Goal: Transaction & Acquisition: Purchase product/service

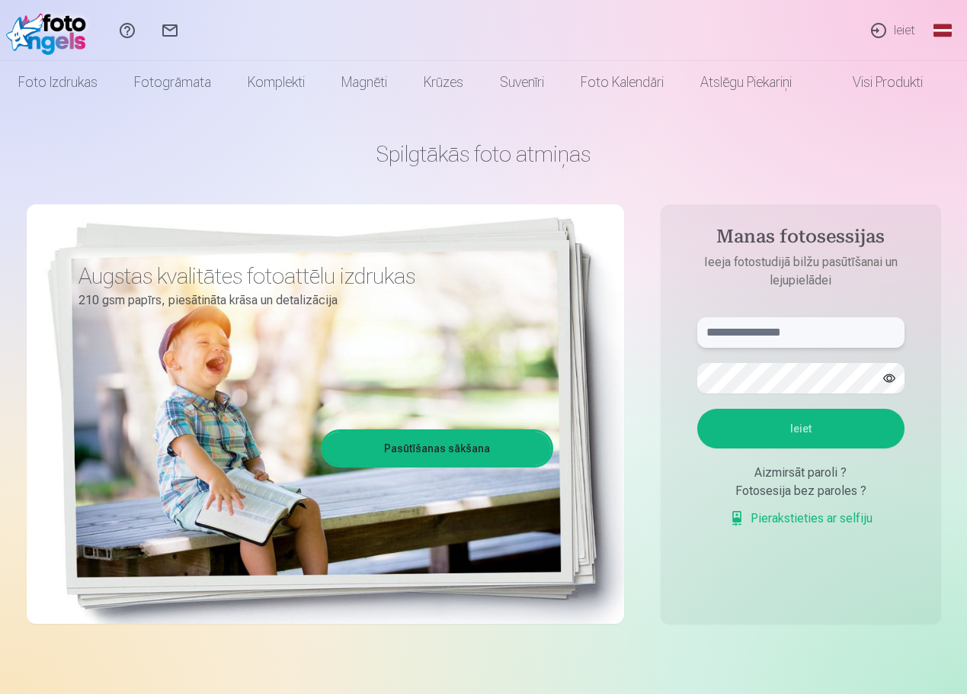
click at [755, 339] on input "text" at bounding box center [800, 332] width 207 height 30
type input "**********"
click at [756, 400] on form "**********" at bounding box center [801, 430] width 238 height 226
click at [819, 424] on button "Ieiet" at bounding box center [800, 429] width 207 height 40
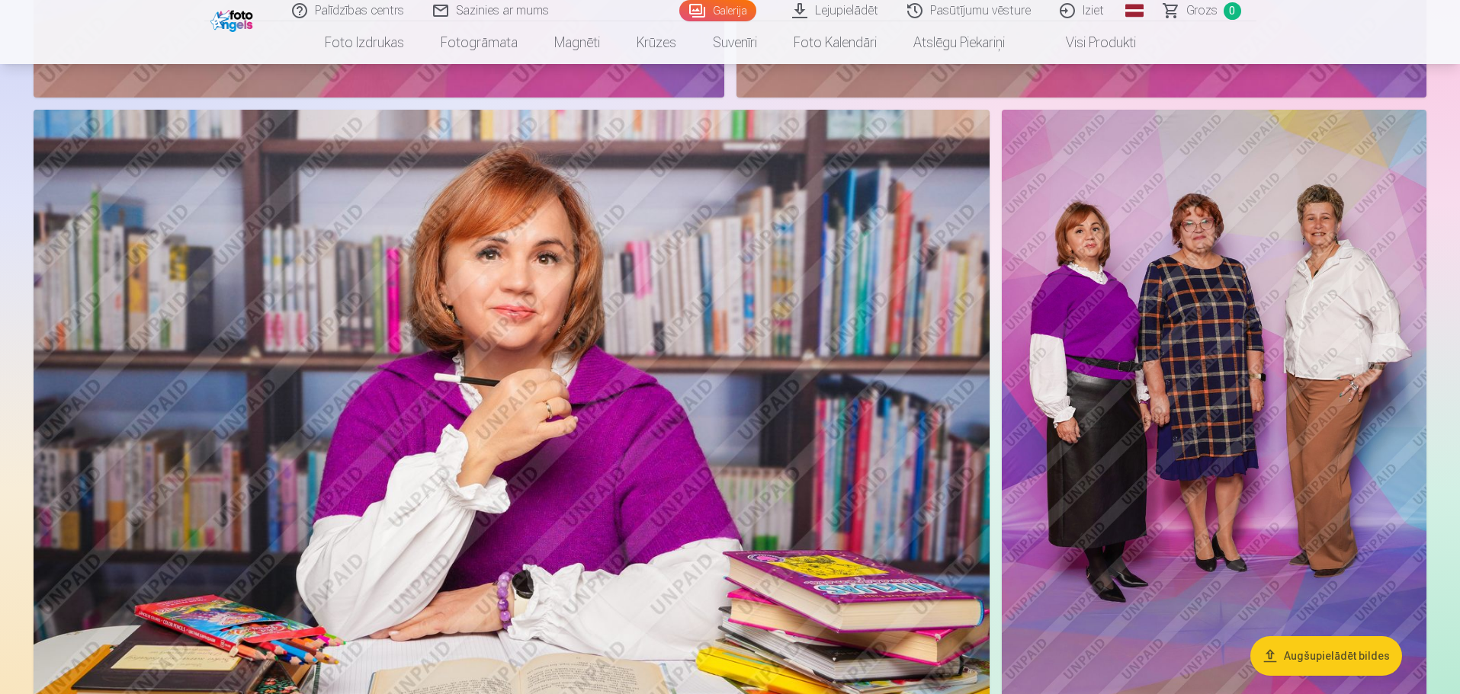
scroll to position [1601, 0]
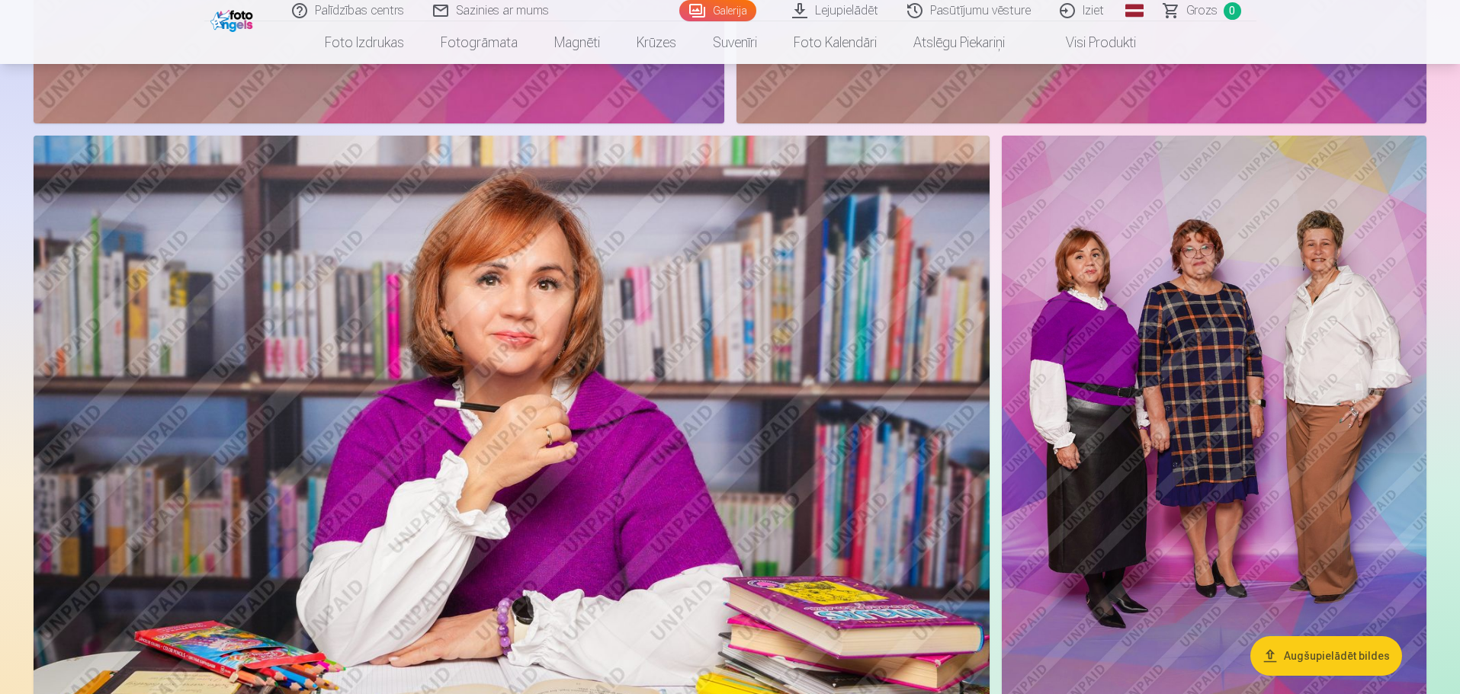
click at [598, 370] on img at bounding box center [512, 454] width 956 height 637
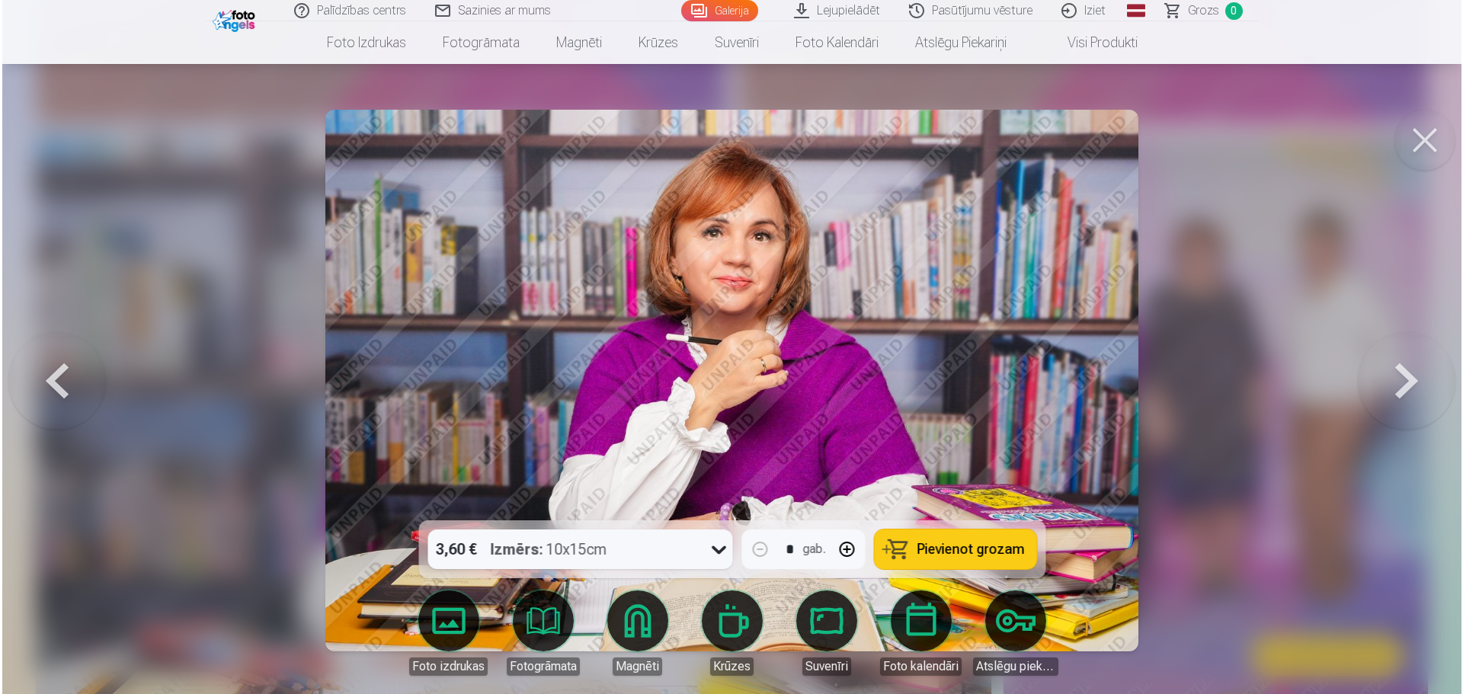
scroll to position [1602, 0]
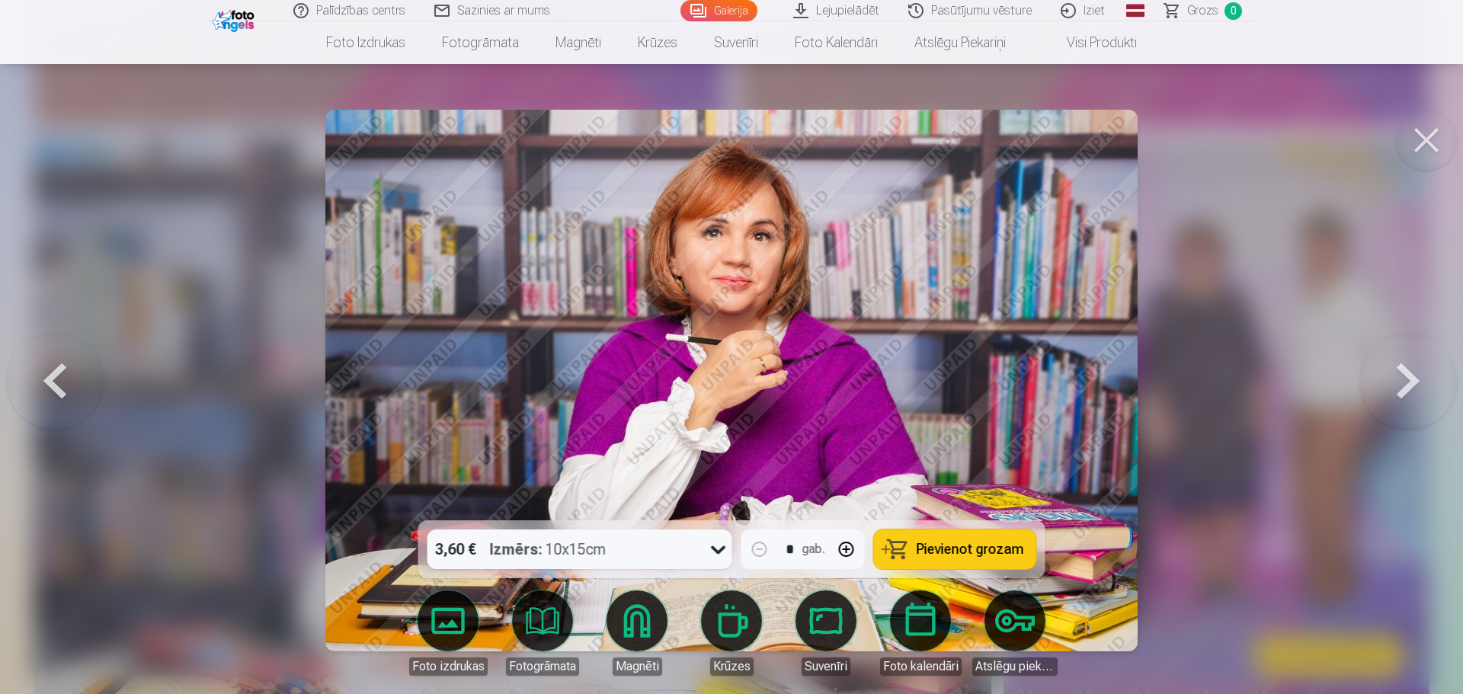
click at [937, 546] on span "Pievienot grozam" at bounding box center [970, 550] width 107 height 14
click at [966, 141] on button at bounding box center [1426, 140] width 61 height 61
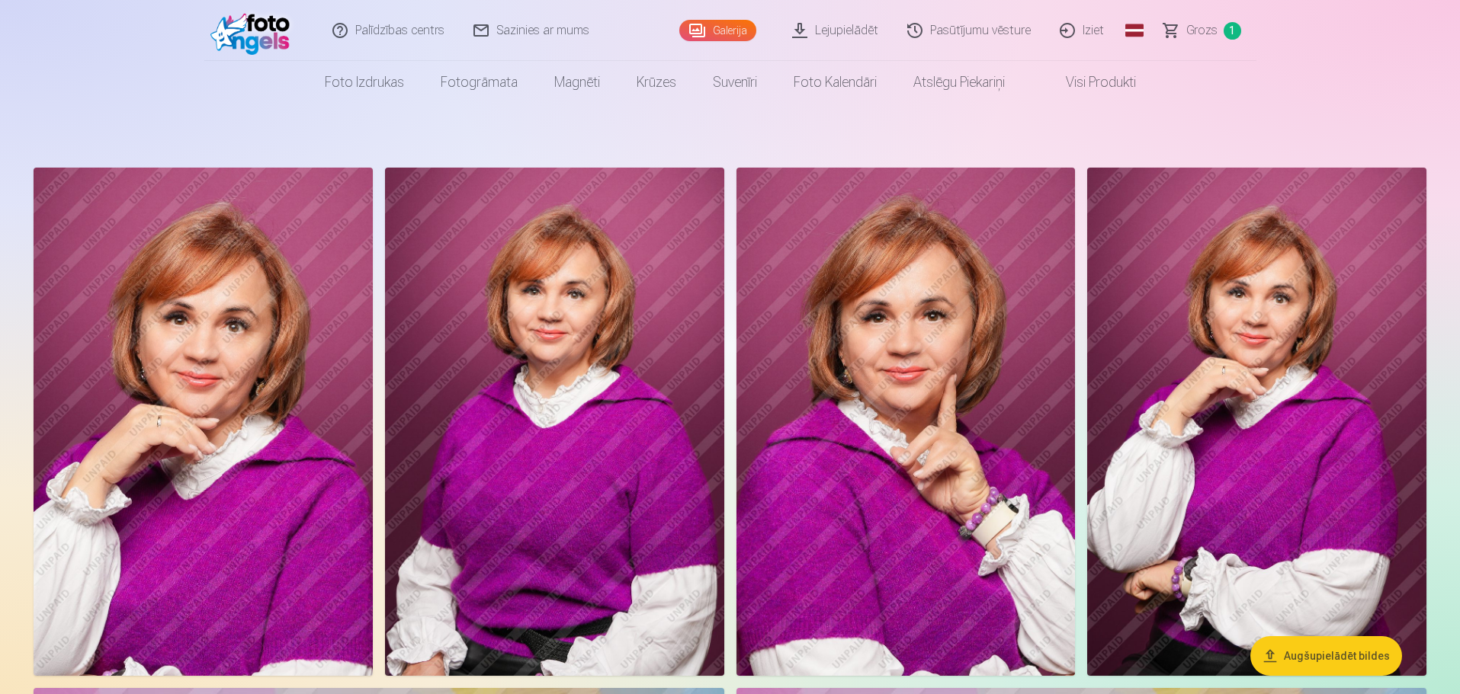
click at [568, 454] on img at bounding box center [554, 422] width 339 height 508
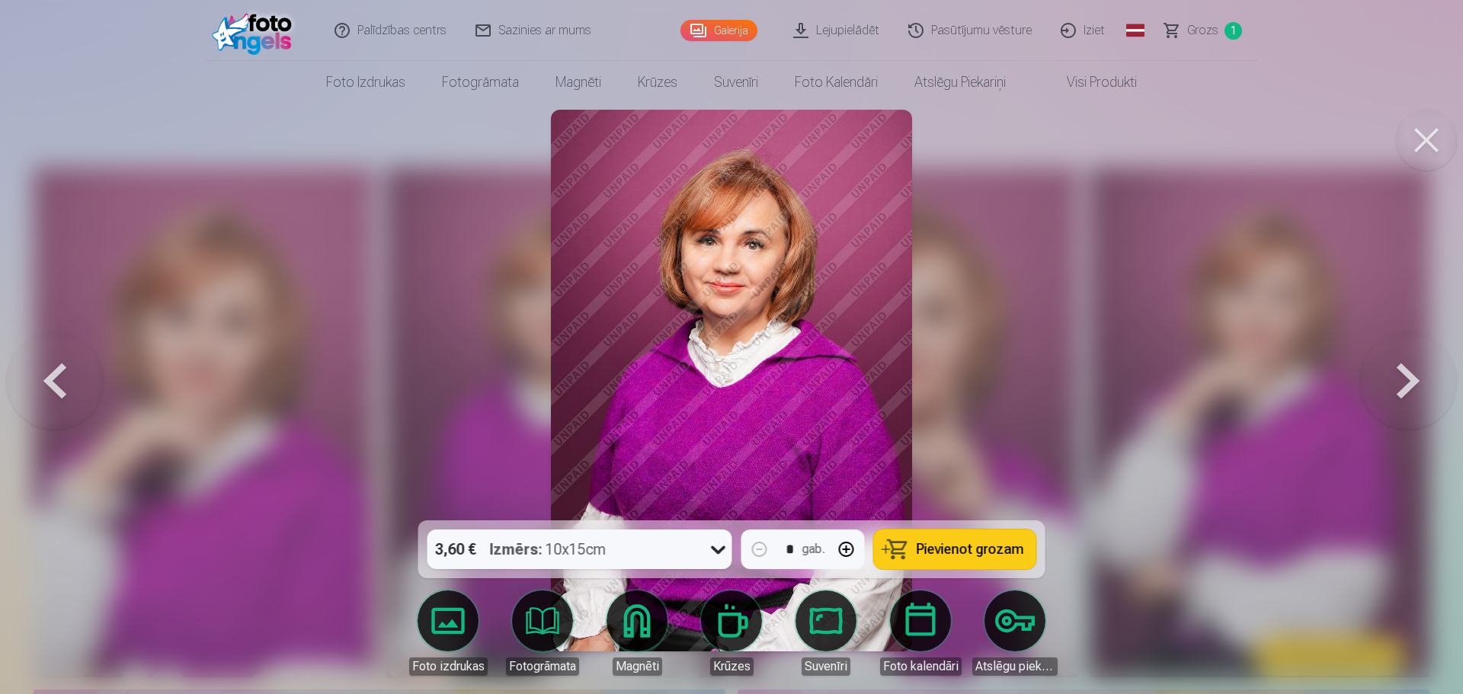
click at [966, 136] on button at bounding box center [1426, 140] width 61 height 61
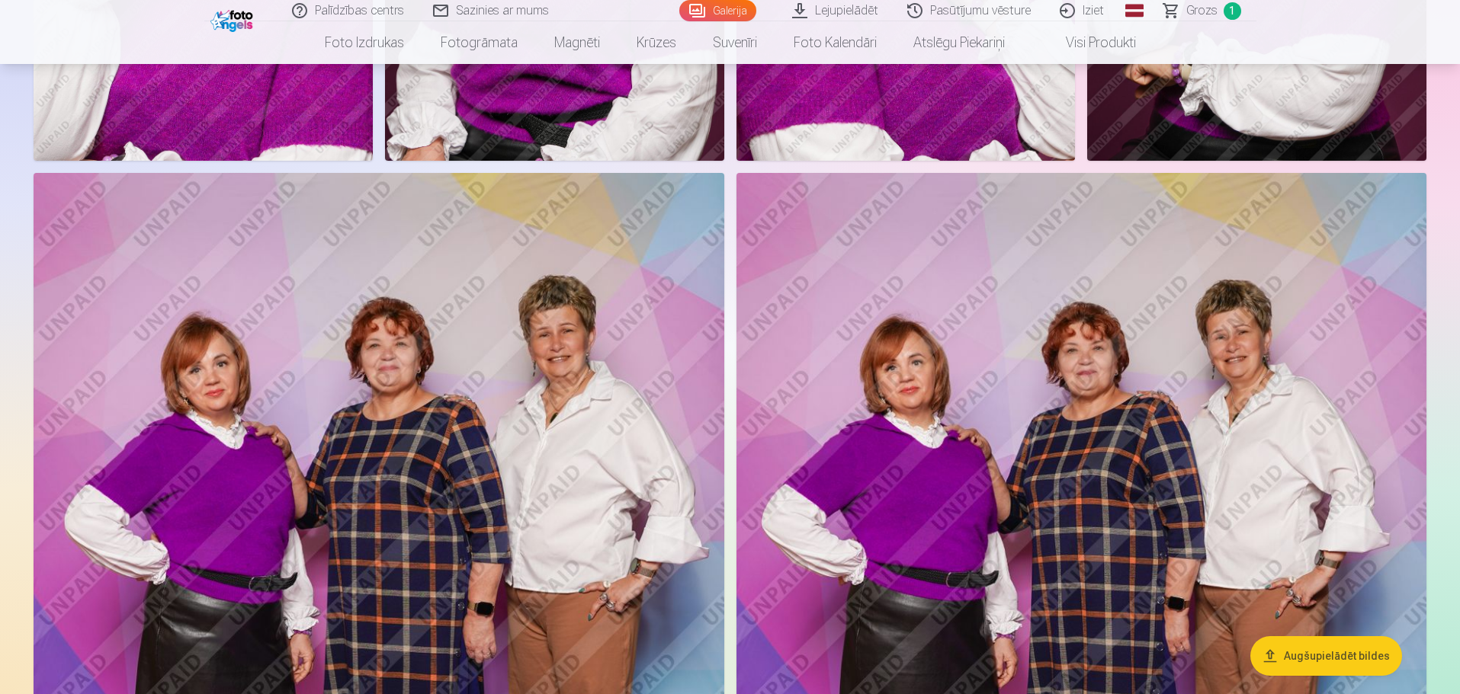
scroll to position [534, 0]
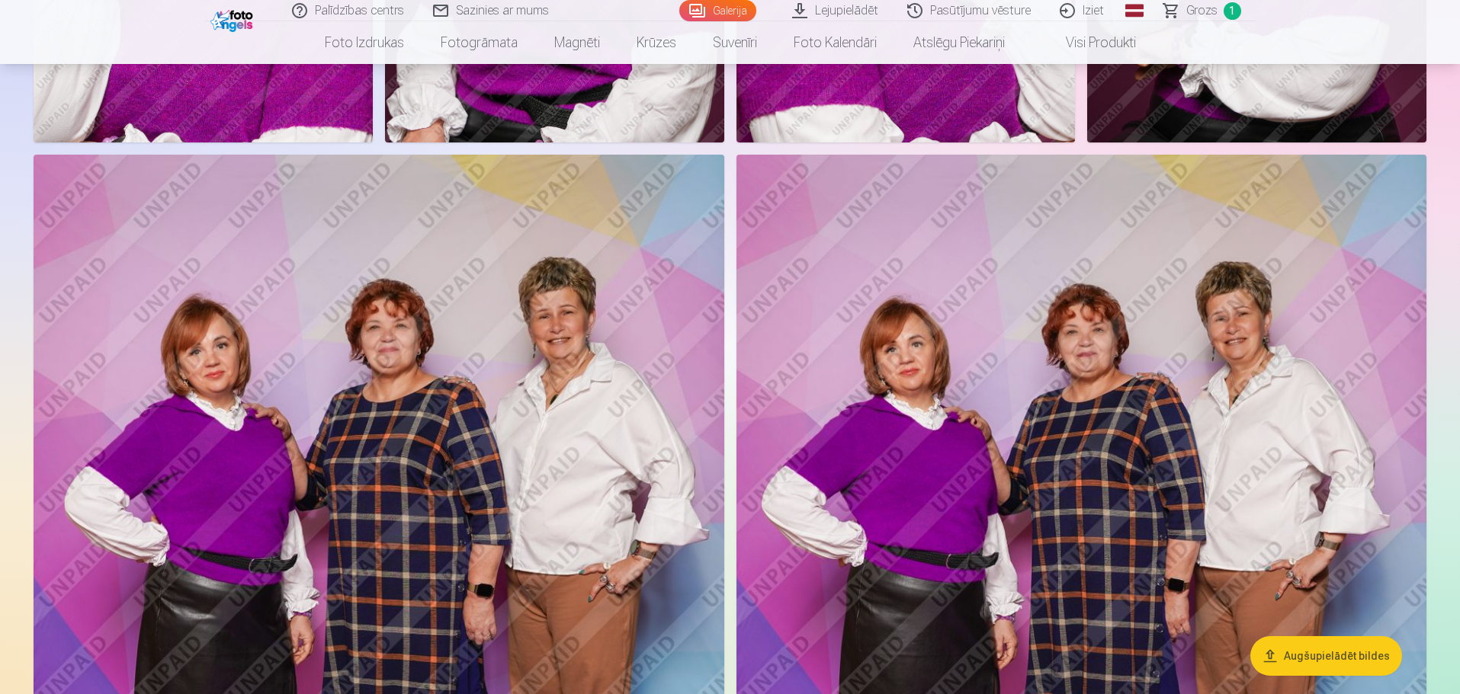
click at [966, 432] on img at bounding box center [1081, 673] width 691 height 1036
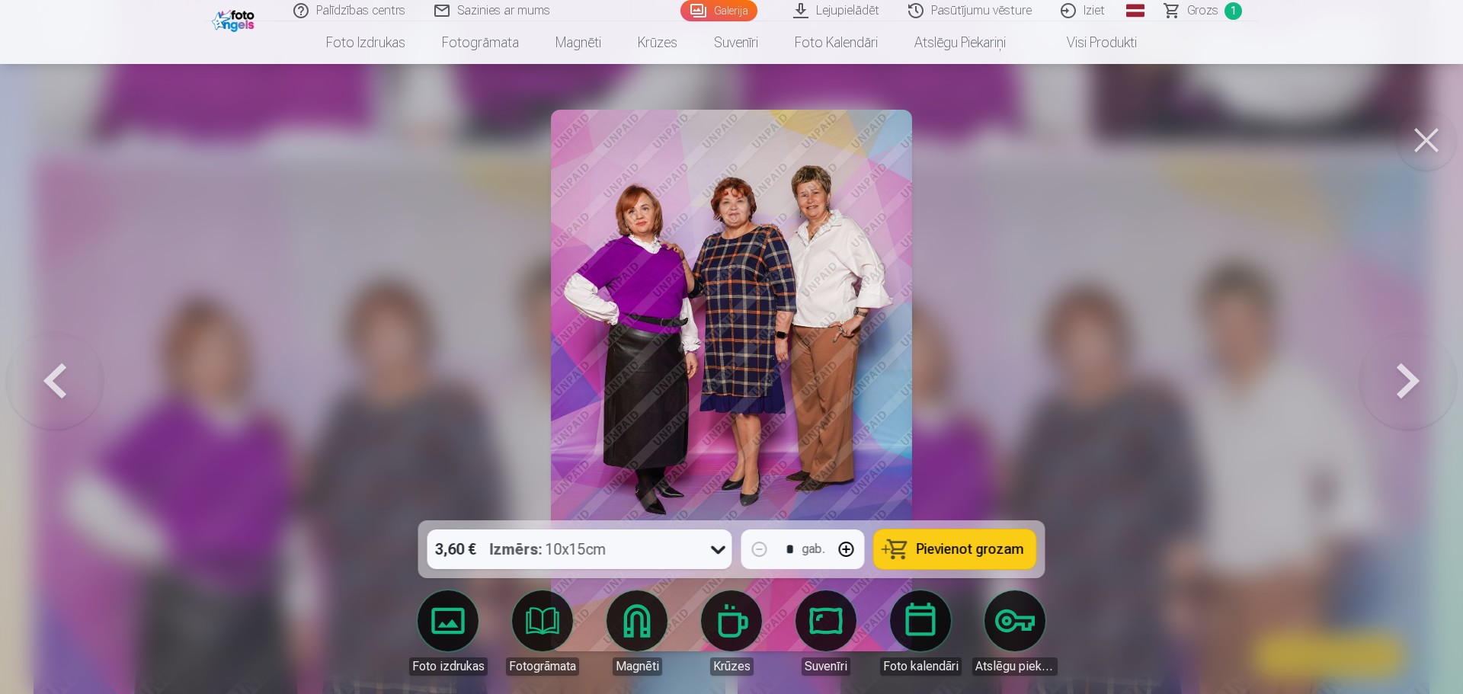
click at [963, 551] on span "Pievienot grozam" at bounding box center [970, 550] width 107 height 14
click at [966, 127] on button at bounding box center [1426, 140] width 61 height 61
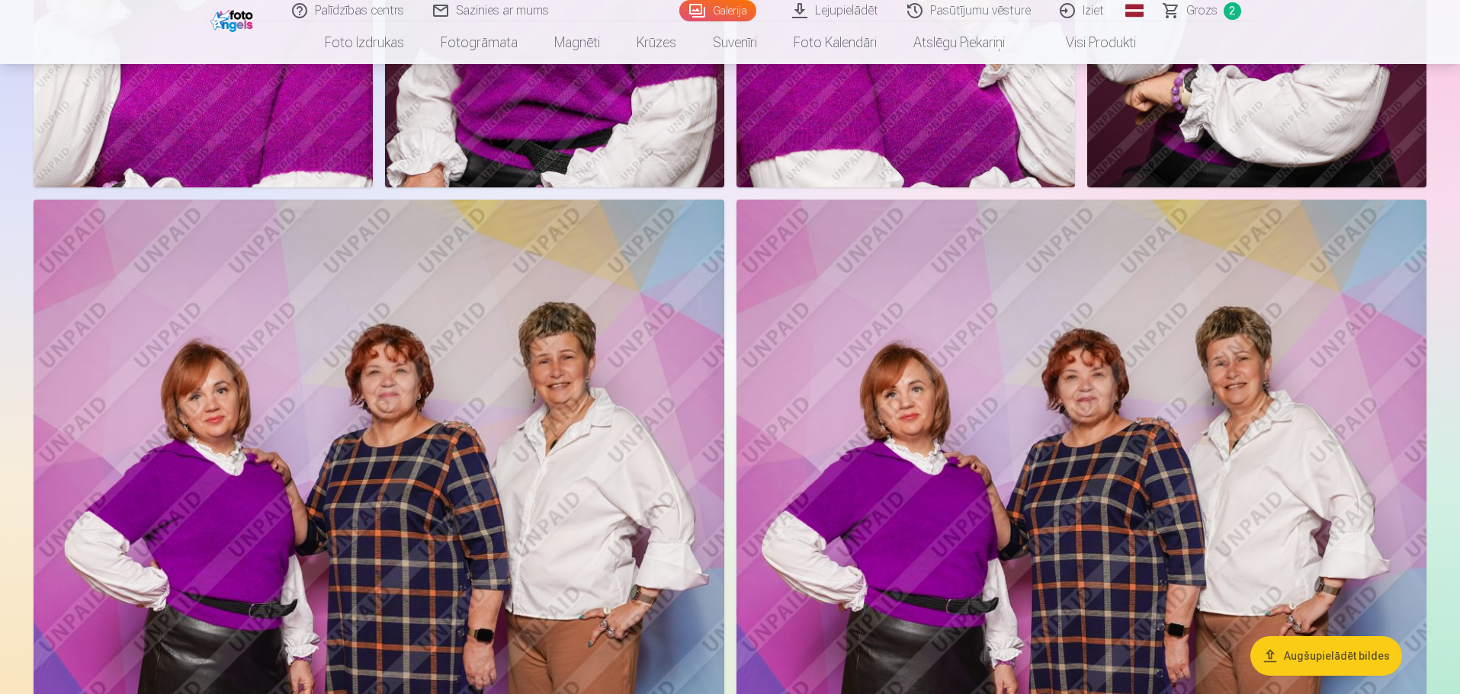
scroll to position [381, 0]
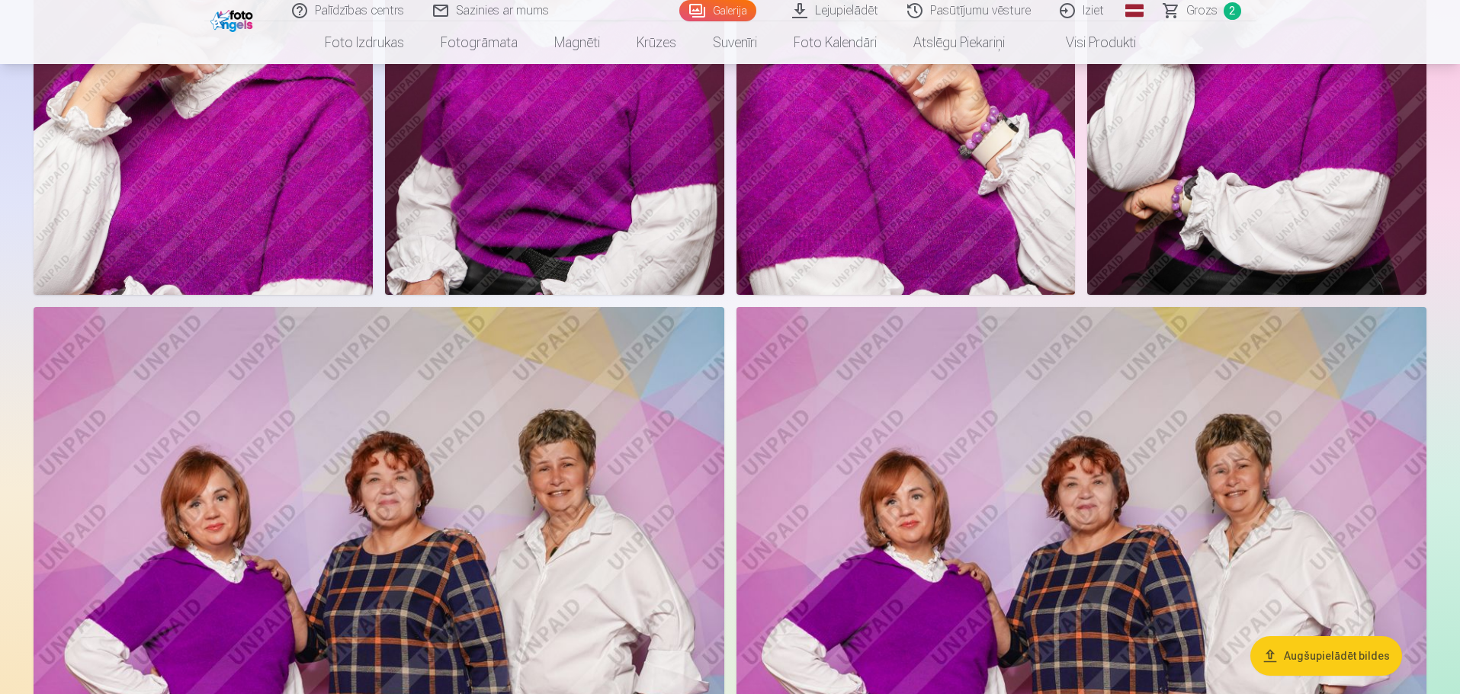
click at [966, 9] on span "Grozs" at bounding box center [1201, 11] width 31 height 18
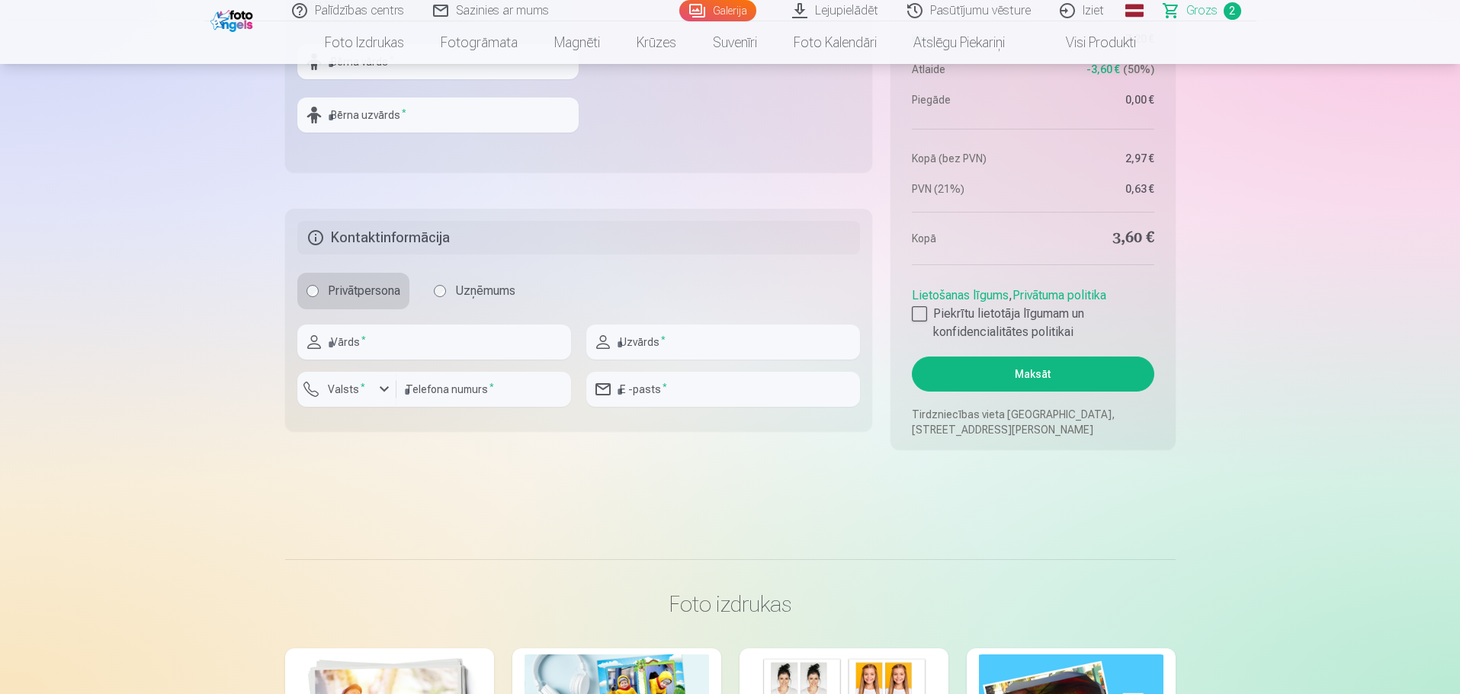
scroll to position [915, 0]
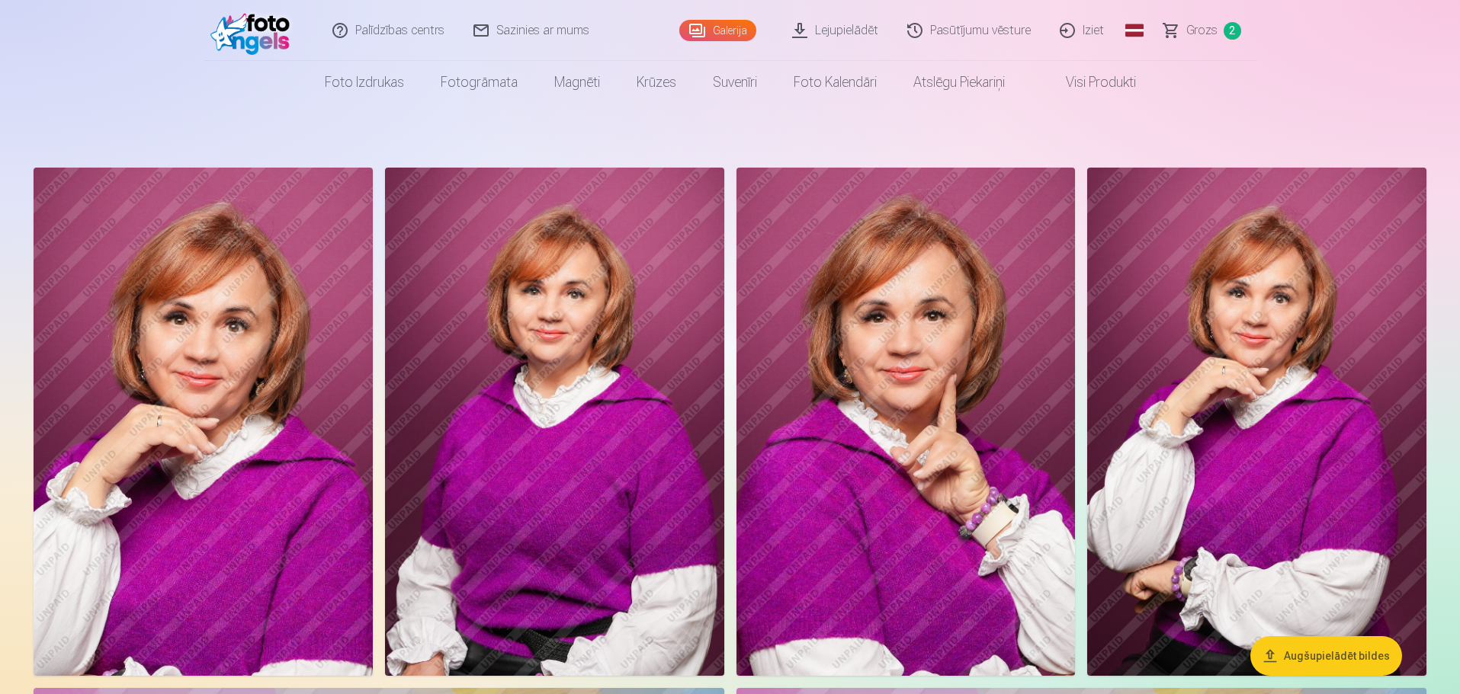
click at [865, 30] on link "Lejupielādēt" at bounding box center [835, 30] width 115 height 61
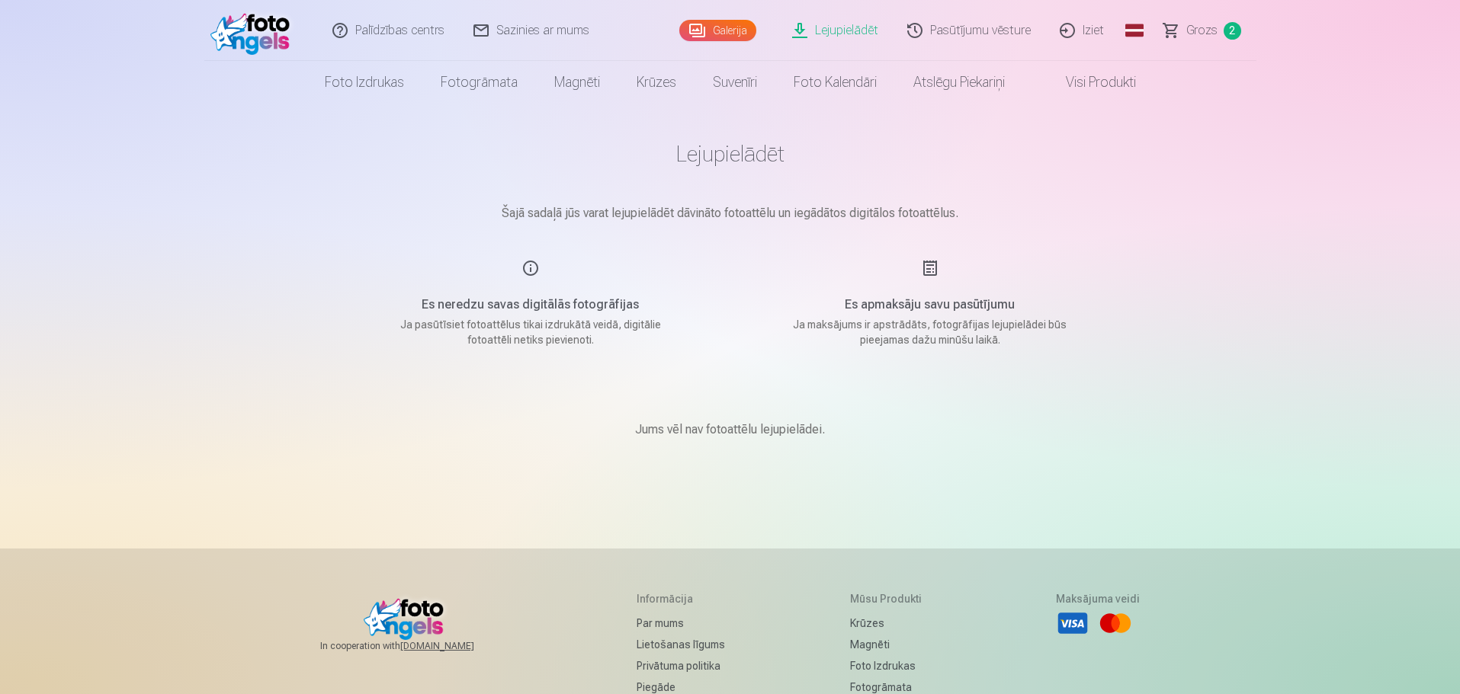
click at [966, 81] on link "Visi produkti" at bounding box center [1088, 82] width 131 height 43
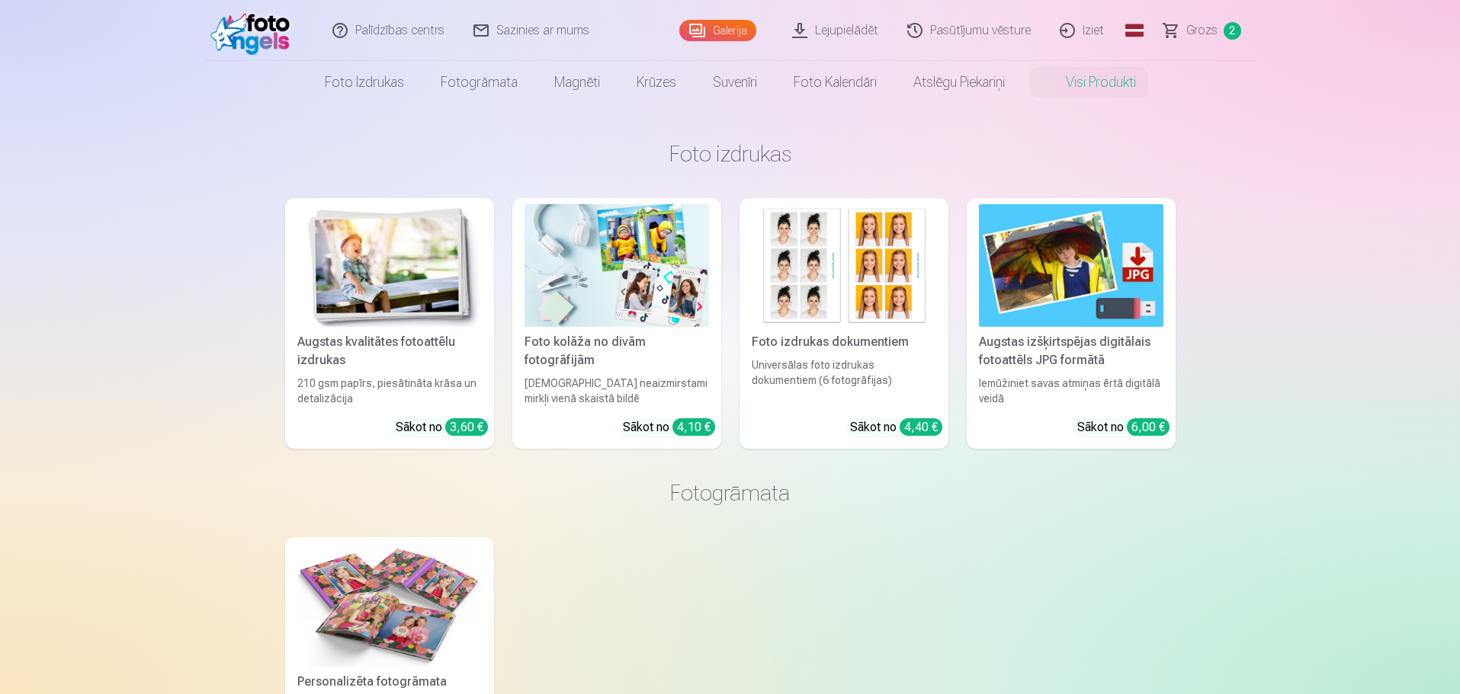
click at [718, 27] on link "Galerija" at bounding box center [717, 30] width 77 height 21
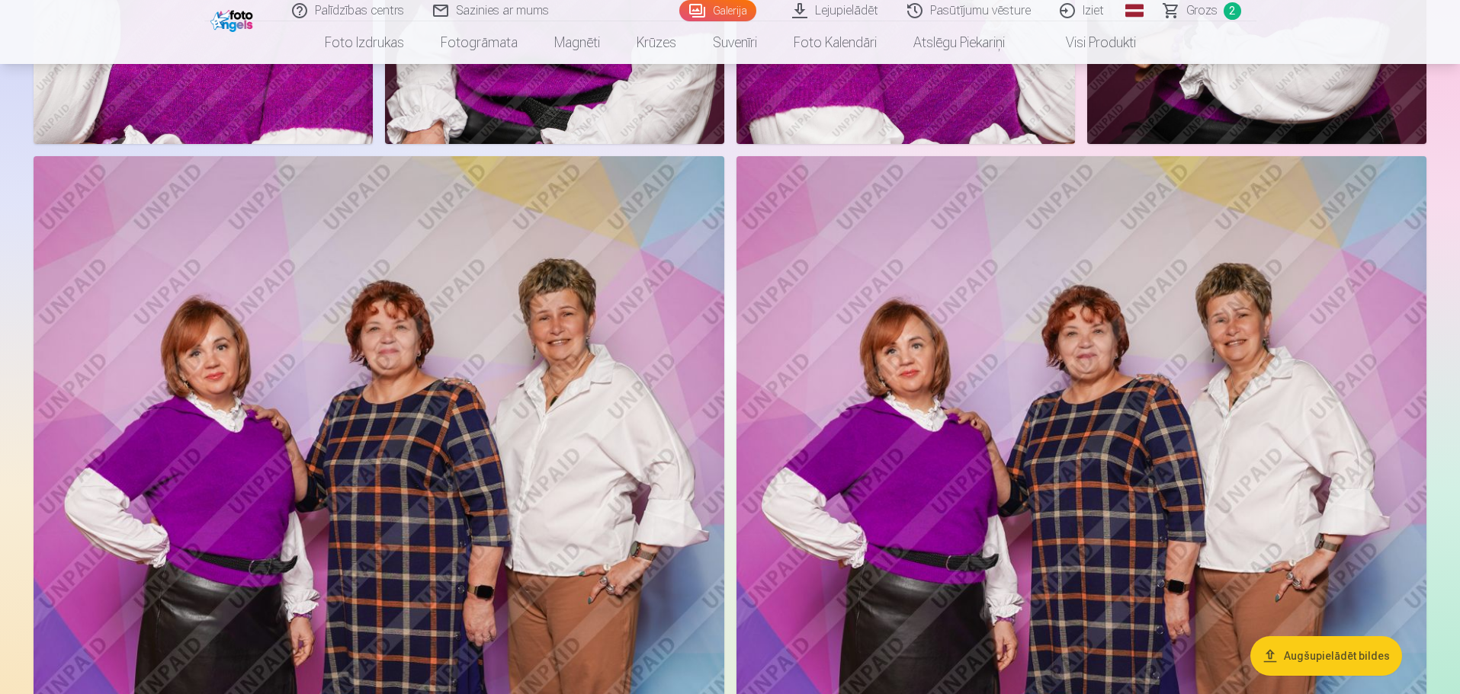
scroll to position [534, 0]
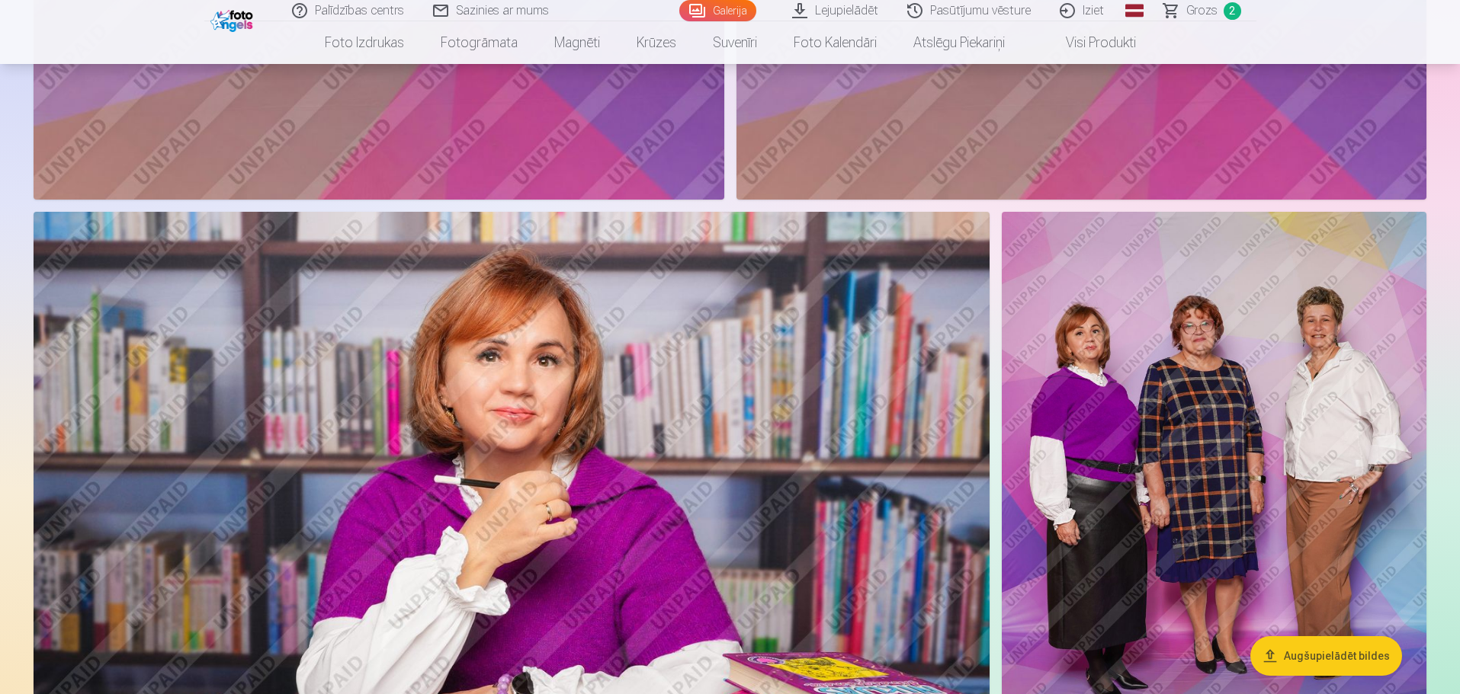
click at [597, 490] on img at bounding box center [512, 530] width 956 height 637
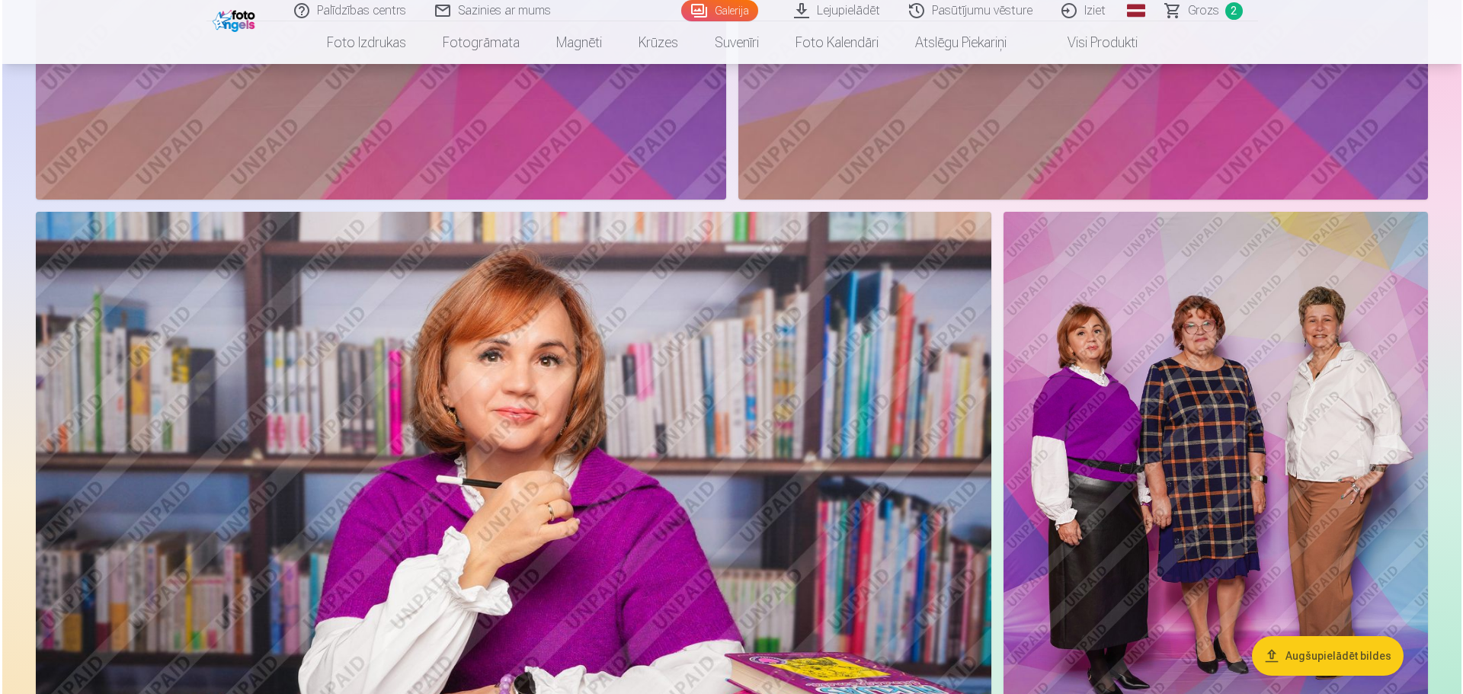
scroll to position [1526, 0]
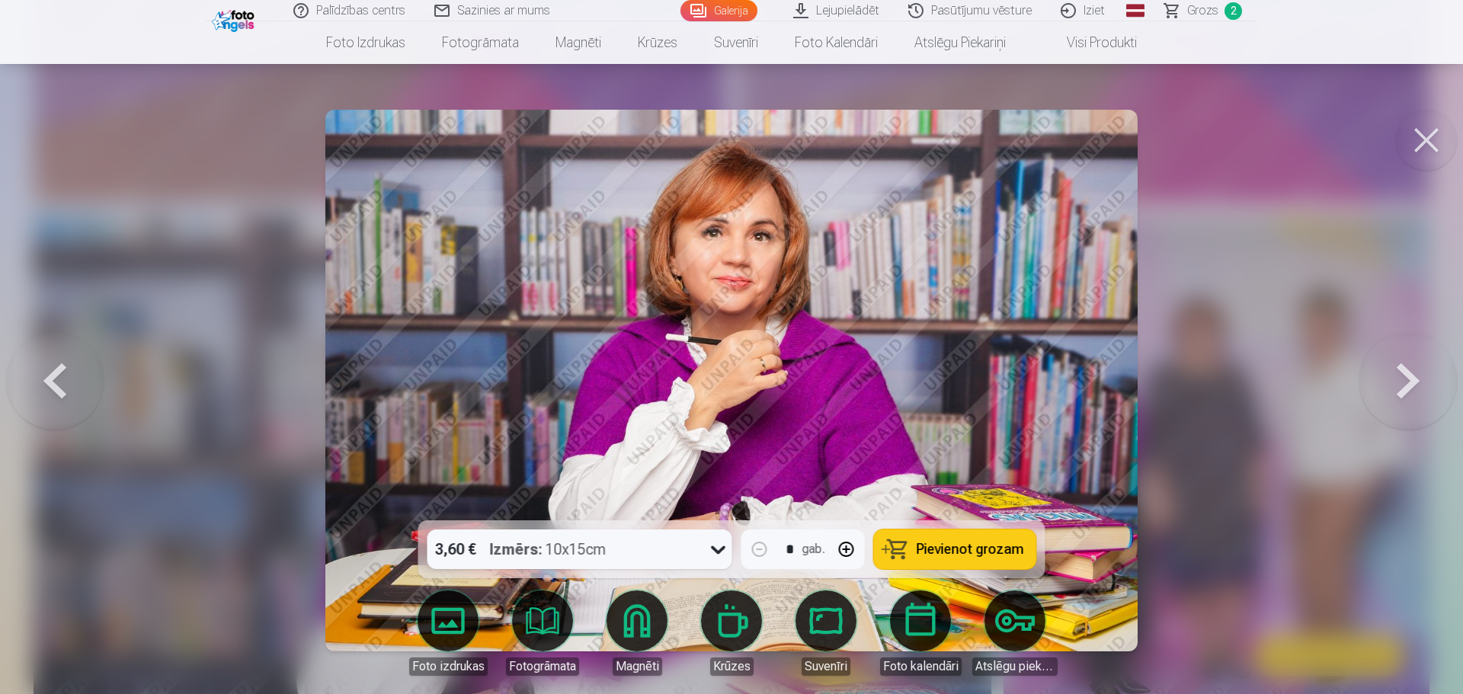
click at [556, 273] on img at bounding box center [731, 381] width 813 height 542
click at [966, 138] on button at bounding box center [1426, 140] width 61 height 61
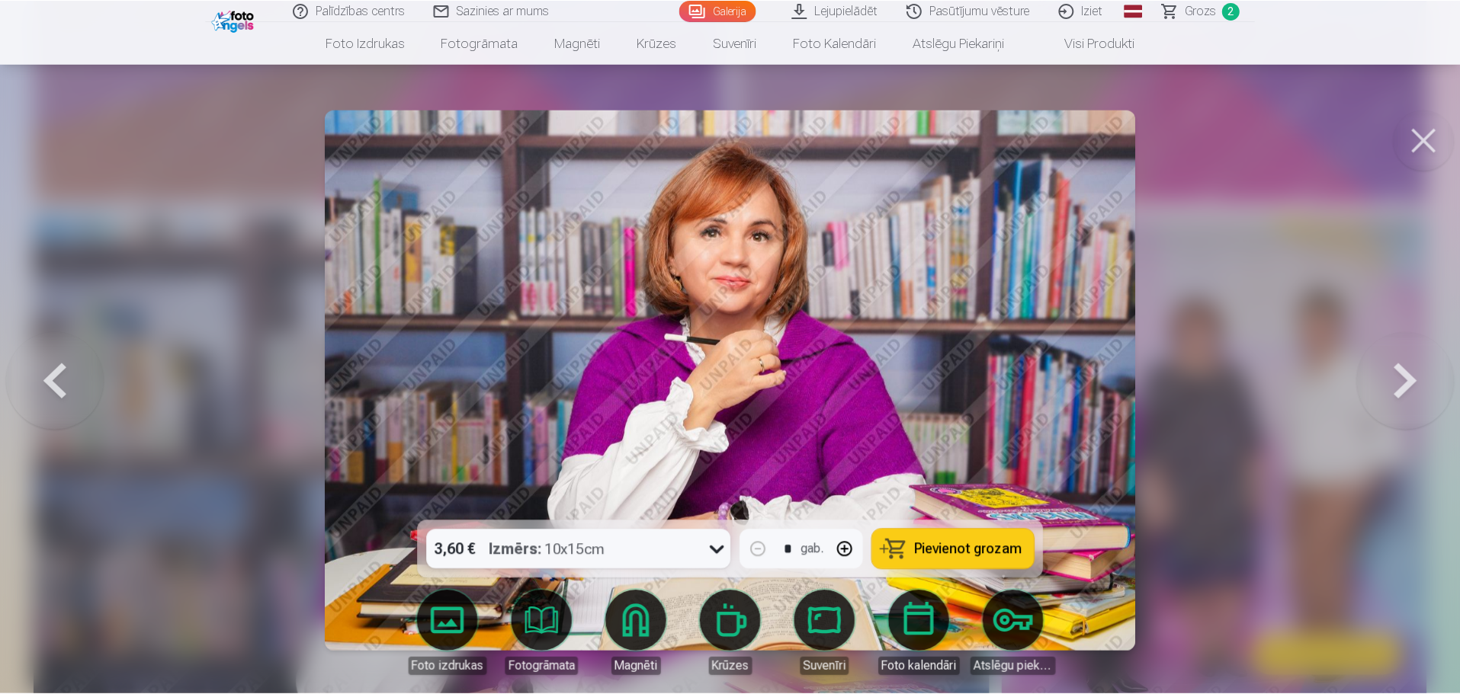
scroll to position [1524, 0]
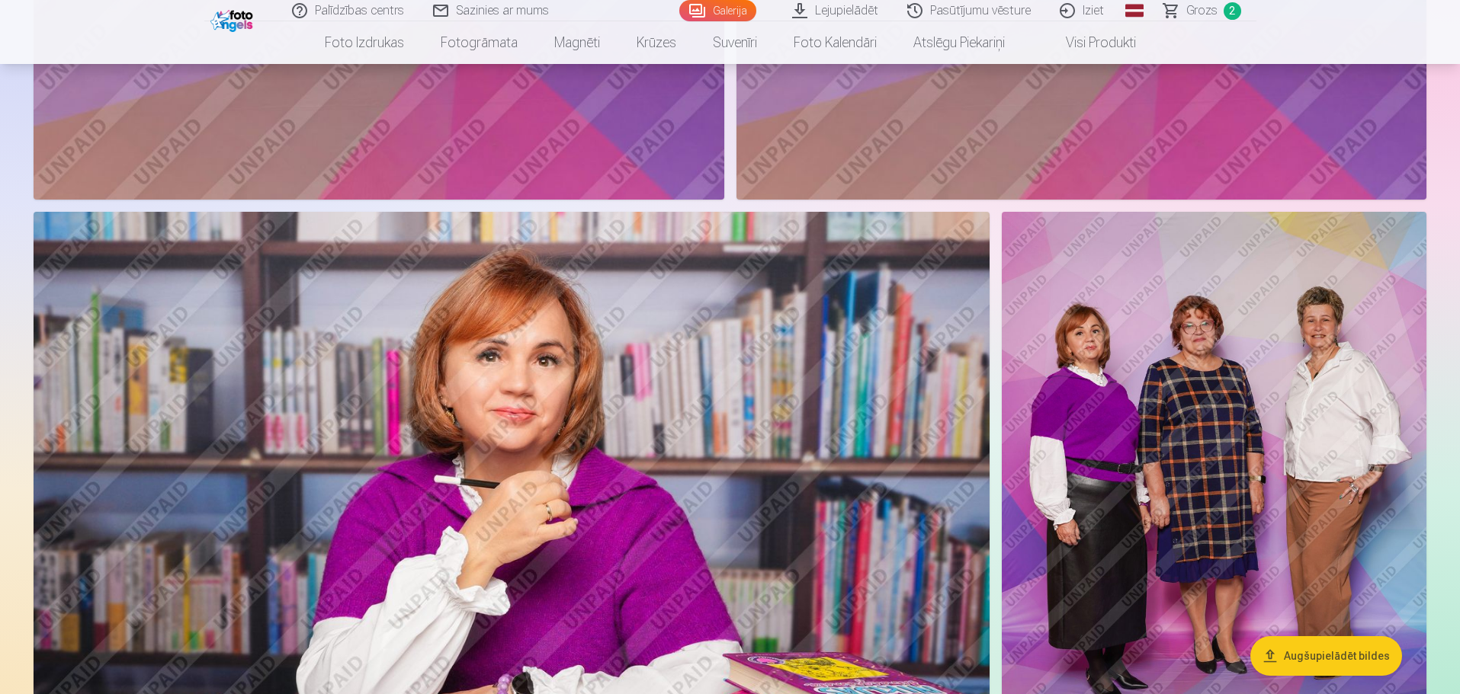
click at [475, 10] on link "Sazinies ar mums" at bounding box center [491, 10] width 145 height 21
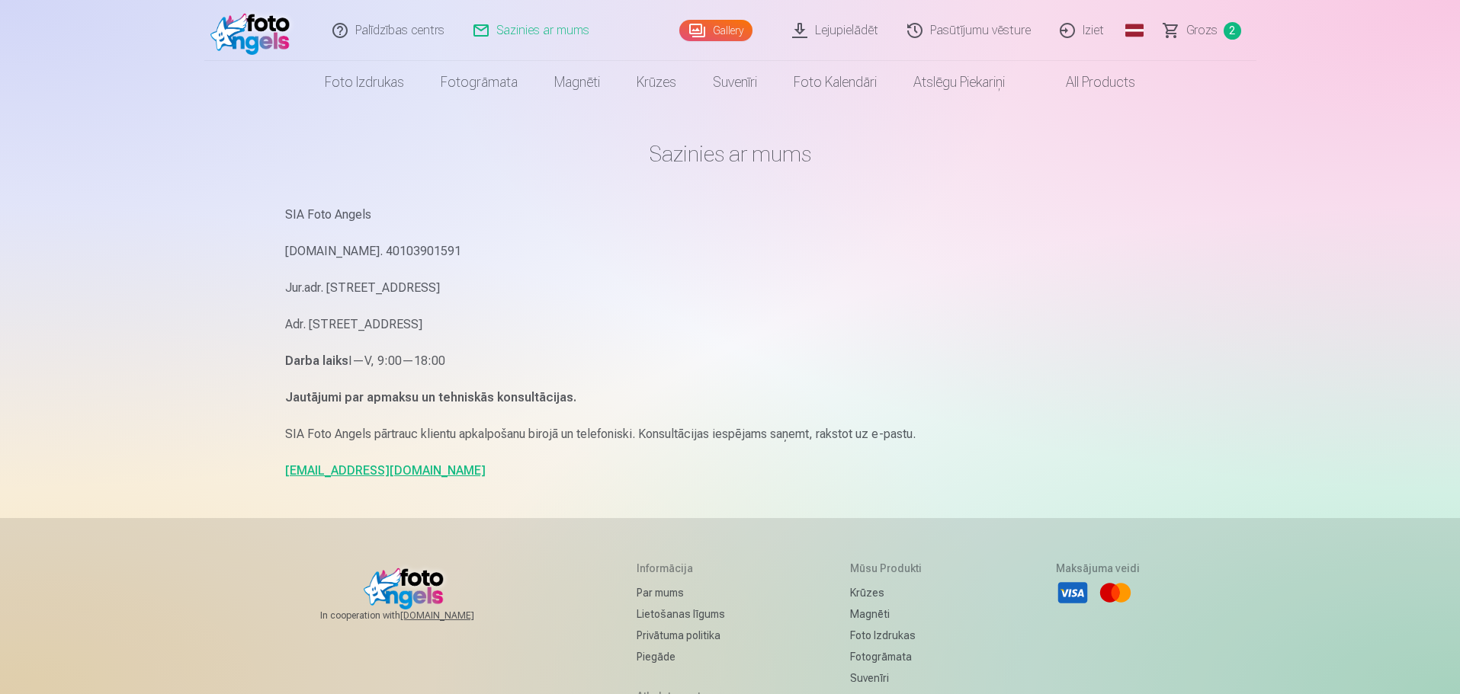
click at [953, 20] on link "Pasūtījumu vēsture" at bounding box center [969, 30] width 152 height 61
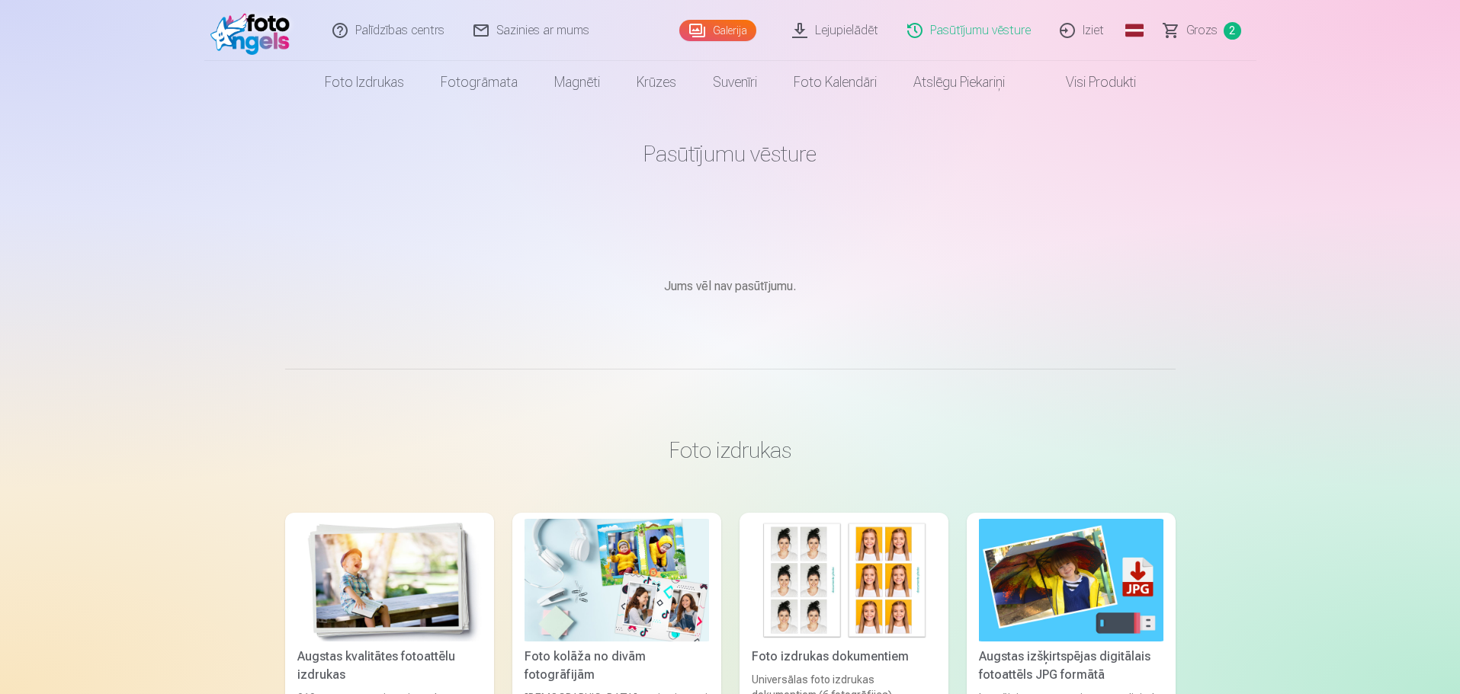
click at [854, 27] on link "Lejupielādēt" at bounding box center [835, 30] width 115 height 61
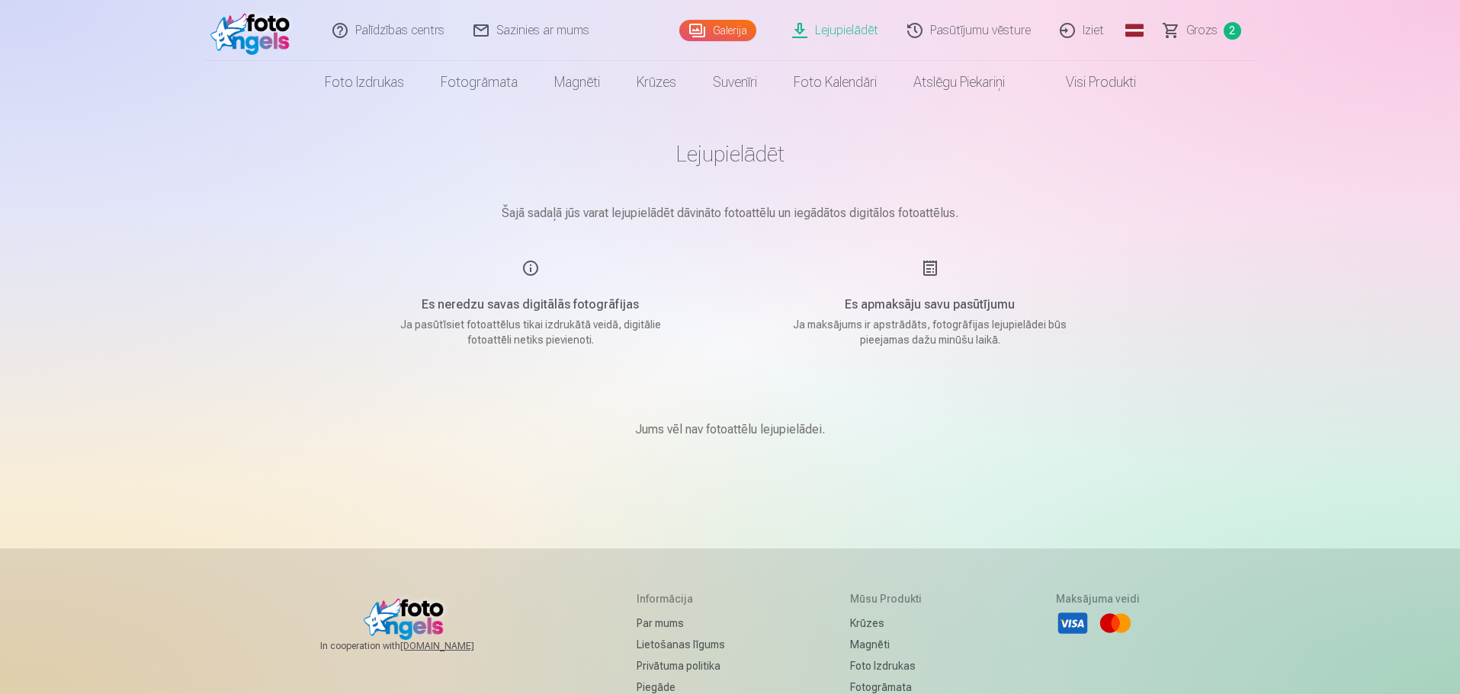
click at [1194, 30] on span "Grozs" at bounding box center [1201, 30] width 31 height 18
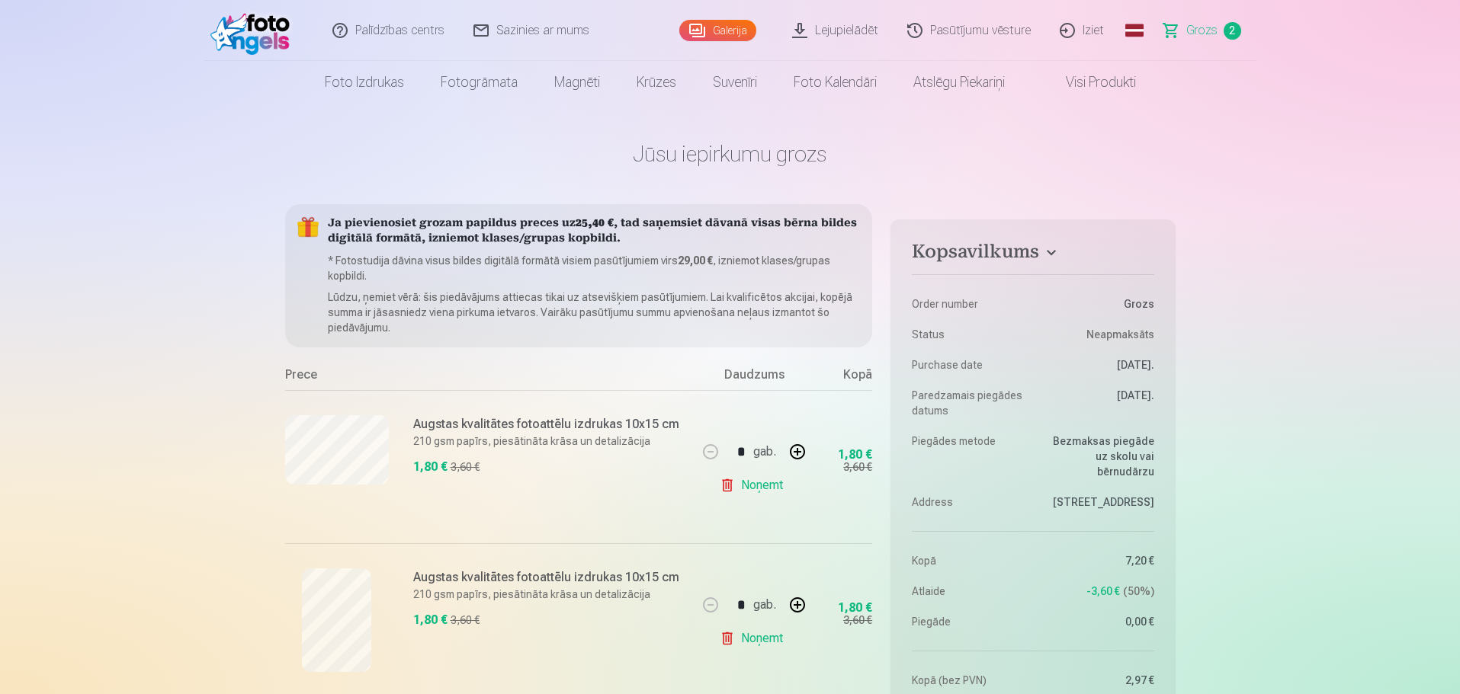
click at [822, 28] on link "Lejupielādēt" at bounding box center [835, 30] width 115 height 61
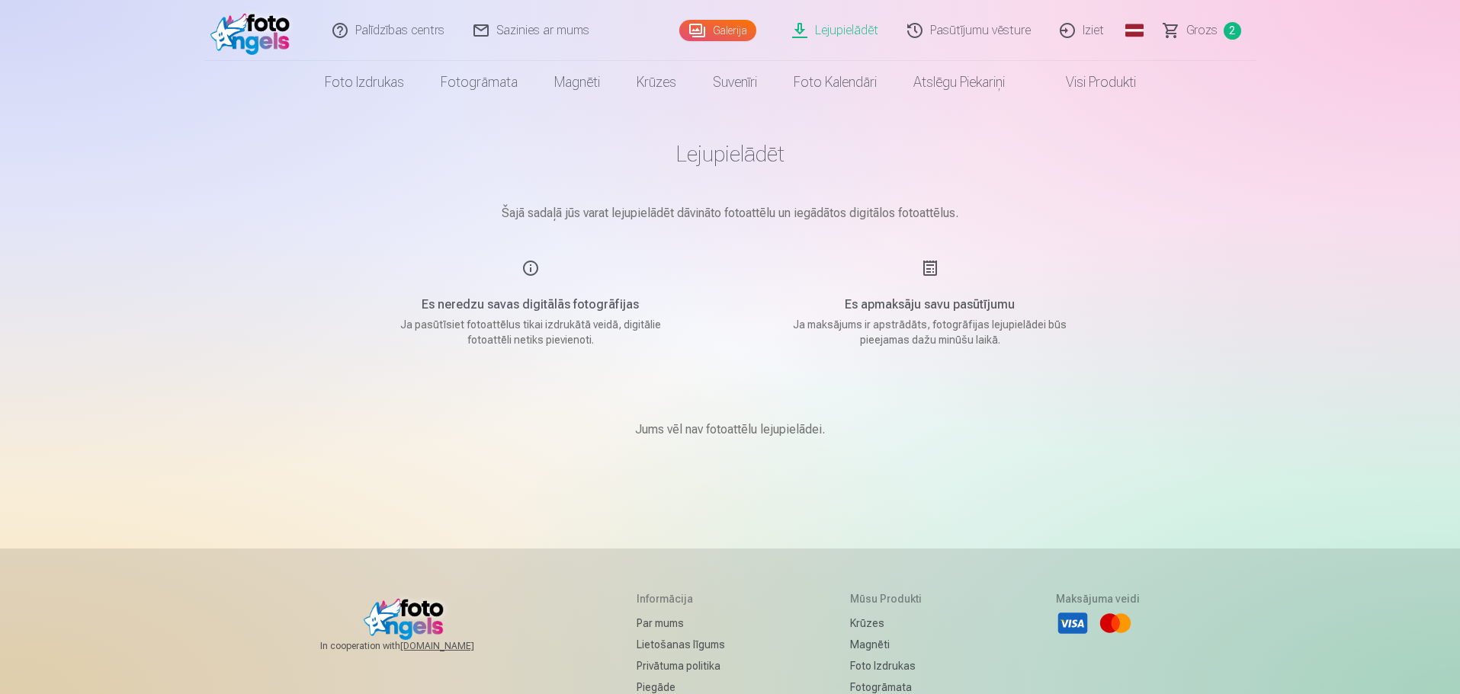
click at [844, 26] on link "Lejupielādēt" at bounding box center [835, 30] width 115 height 61
click at [1188, 32] on span "Grozs" at bounding box center [1201, 30] width 31 height 18
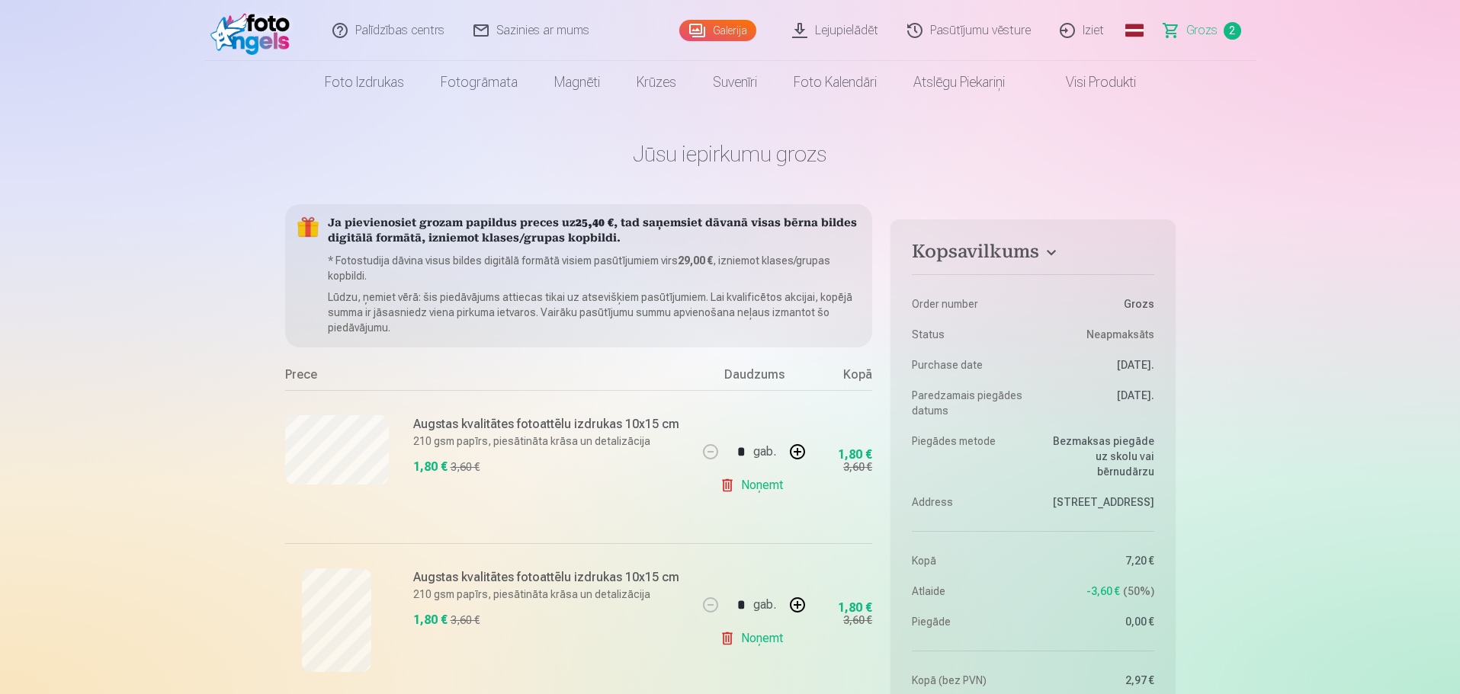
click at [704, 27] on link "Galerija" at bounding box center [717, 30] width 77 height 21
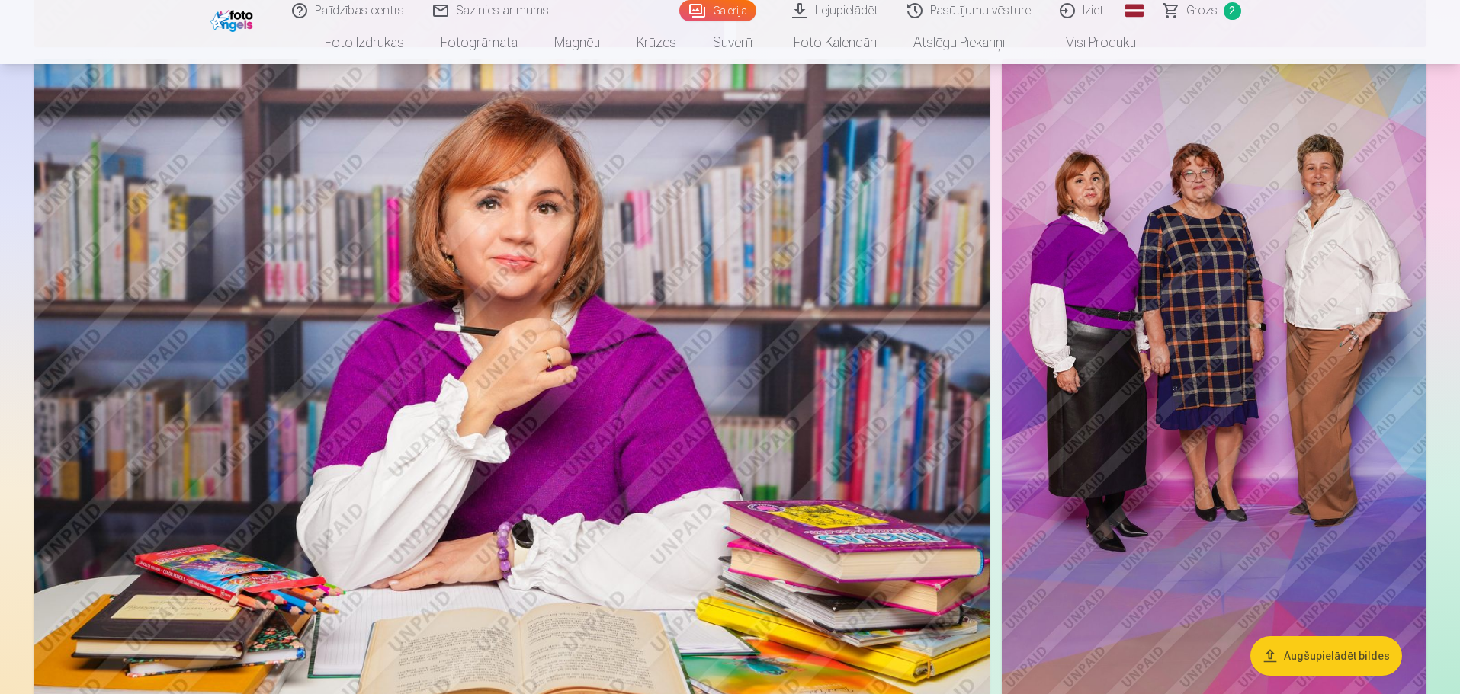
click at [642, 431] on img at bounding box center [512, 377] width 956 height 637
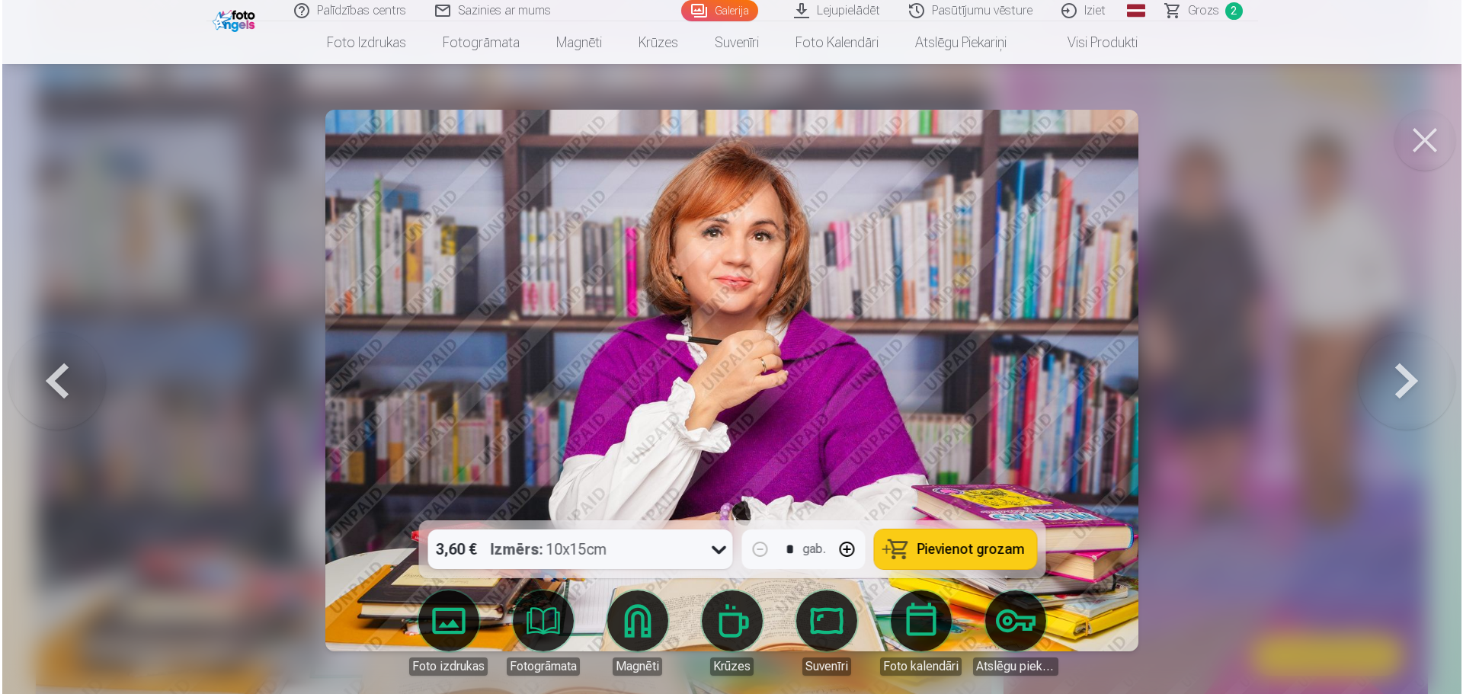
scroll to position [1678, 0]
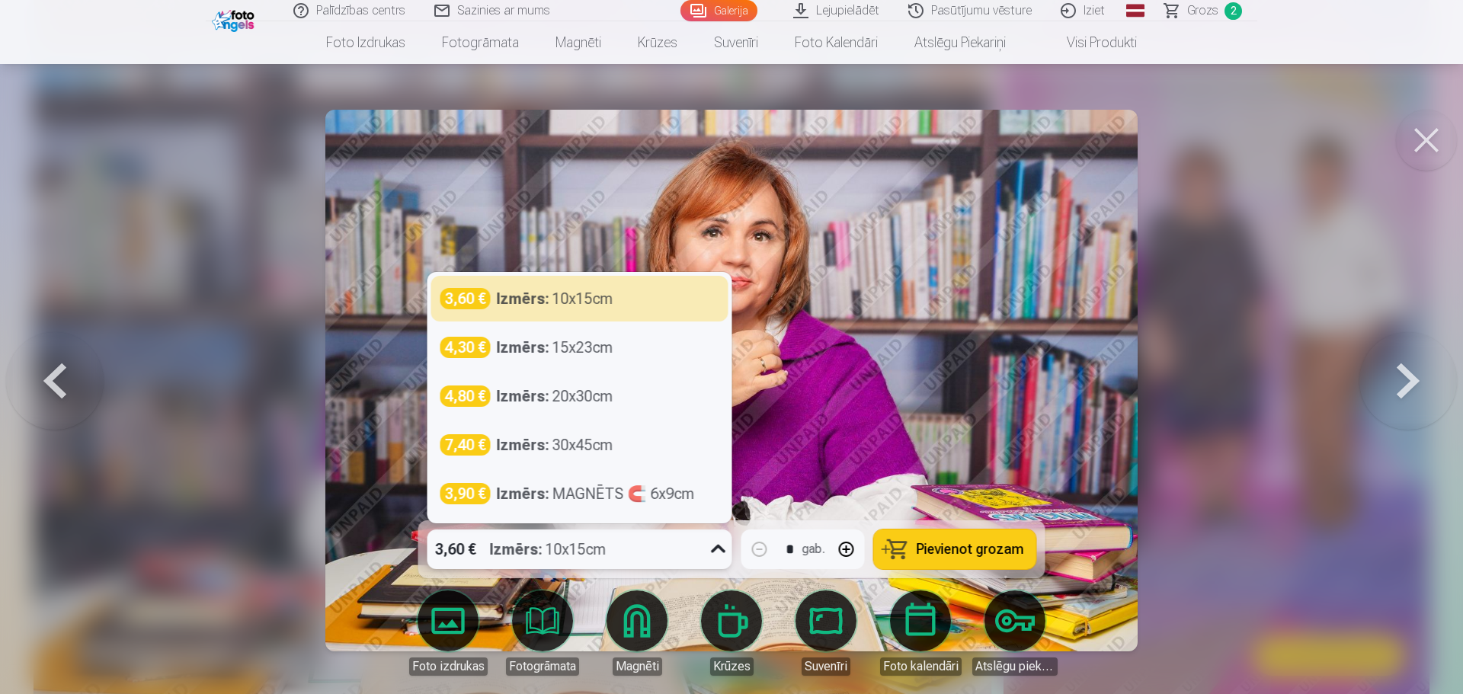
click at [708, 553] on icon at bounding box center [719, 549] width 24 height 24
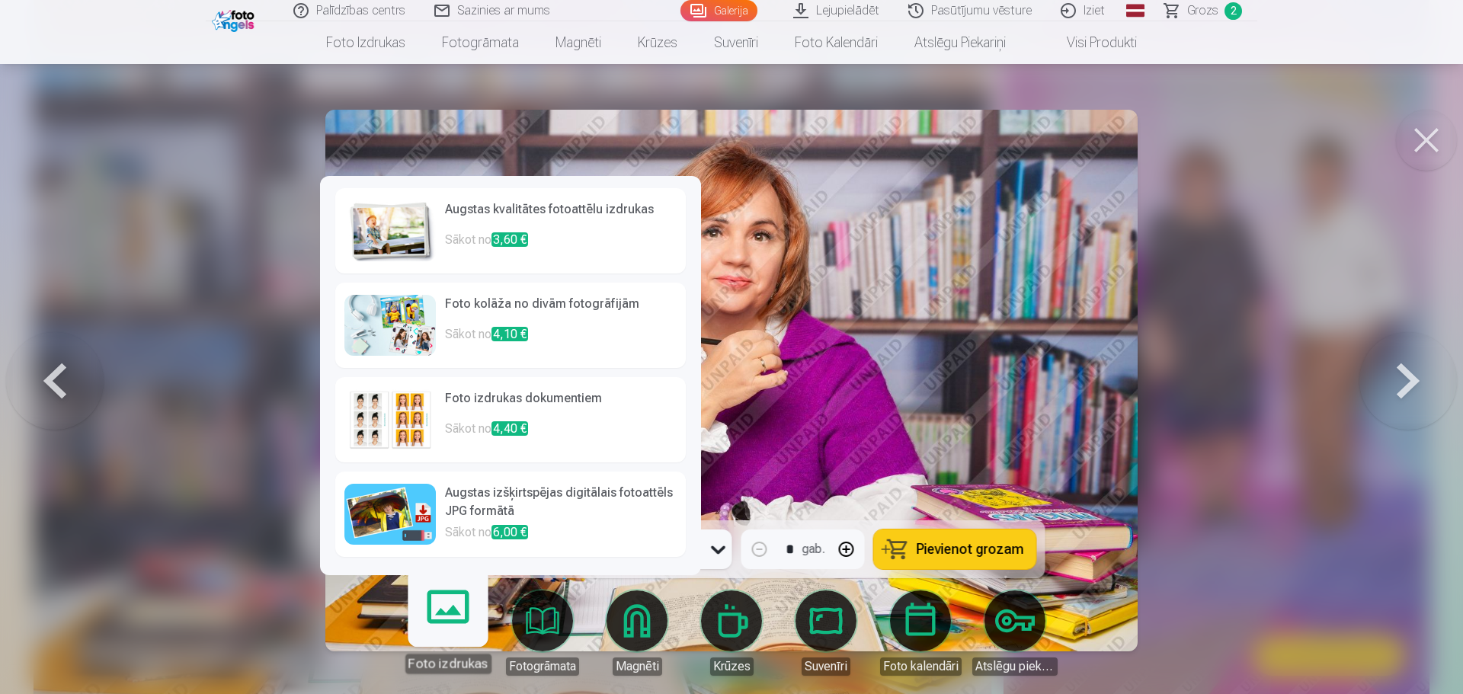
click at [455, 501] on h6 "Augstas izšķirtspējas digitālais fotoattēls JPG formātā" at bounding box center [561, 504] width 232 height 40
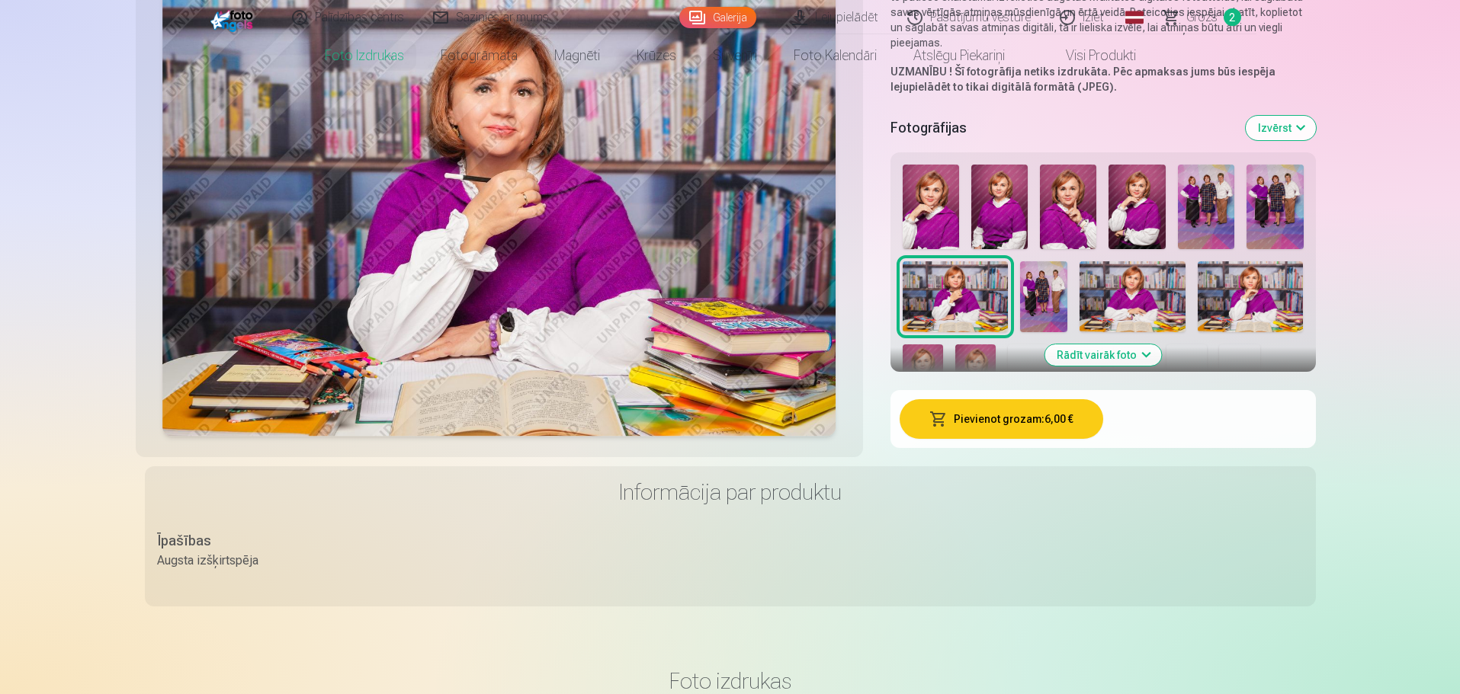
scroll to position [305, 0]
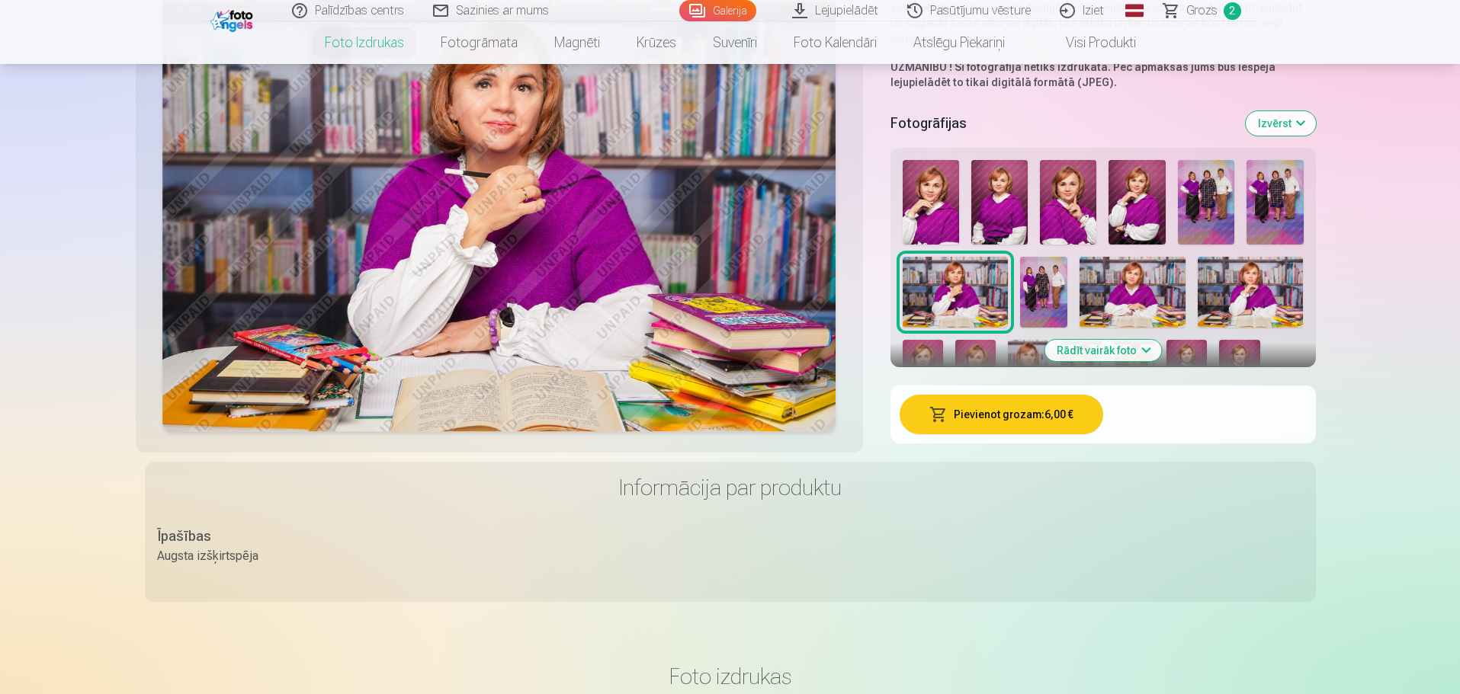
click at [960, 418] on button "Pievienot grozam : 6,00 €" at bounding box center [1001, 415] width 204 height 40
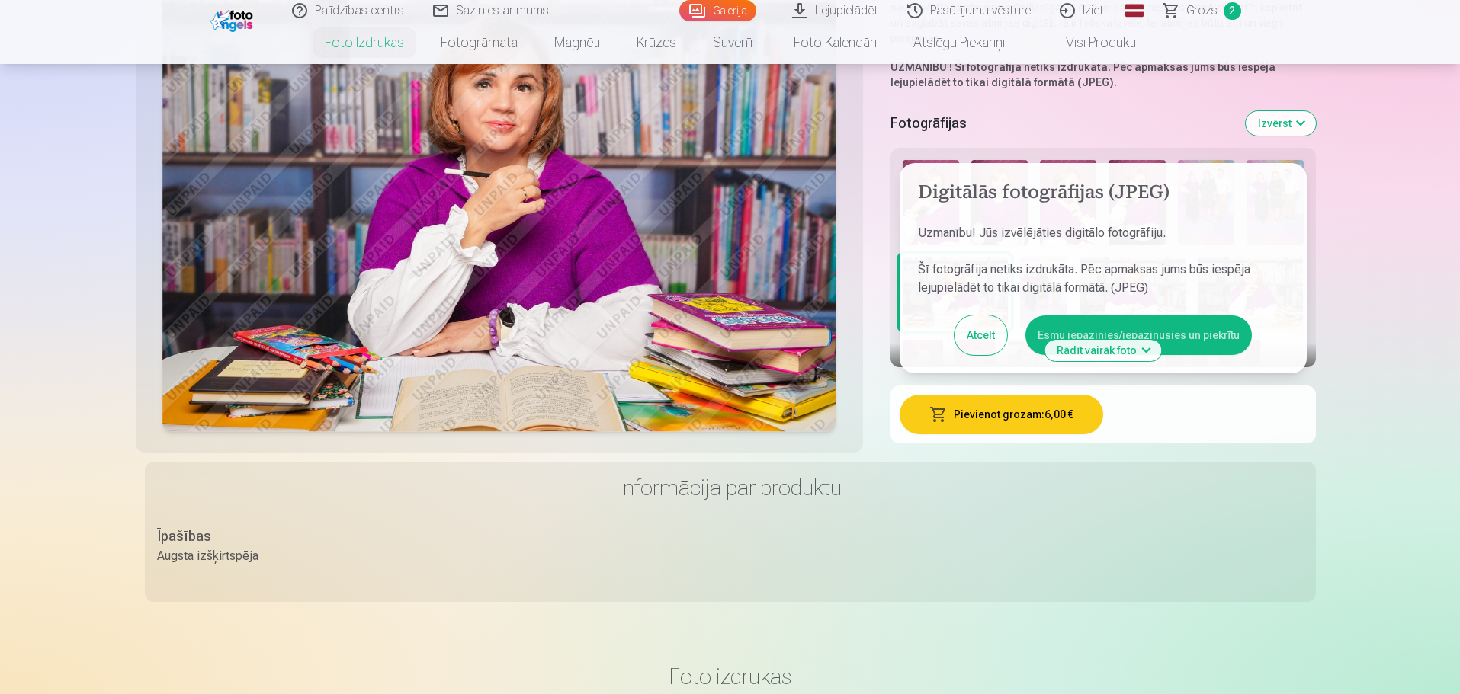
click at [1055, 325] on button "Esmu iepazinies/iepazinusies un piekrītu" at bounding box center [1138, 336] width 226 height 40
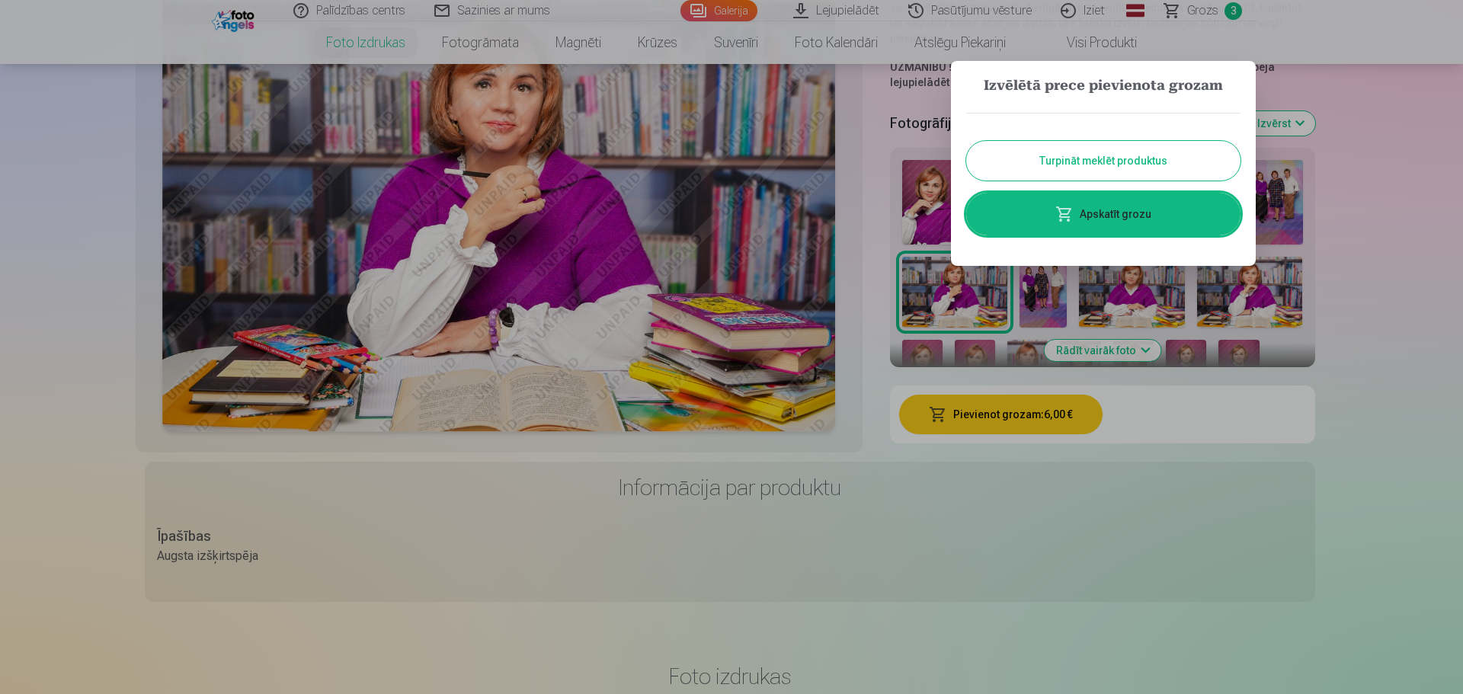
click at [1039, 164] on button "Turpināt meklēt produktus" at bounding box center [1103, 161] width 274 height 40
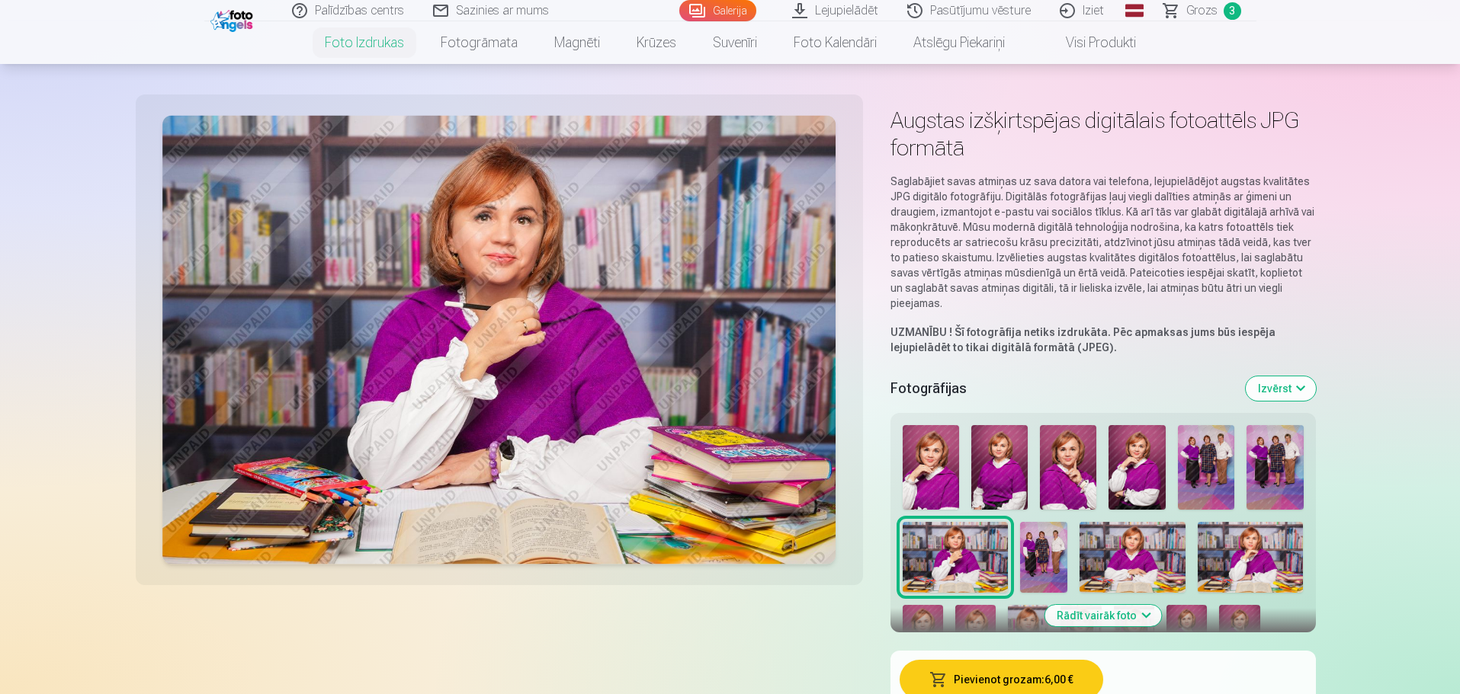
scroll to position [0, 0]
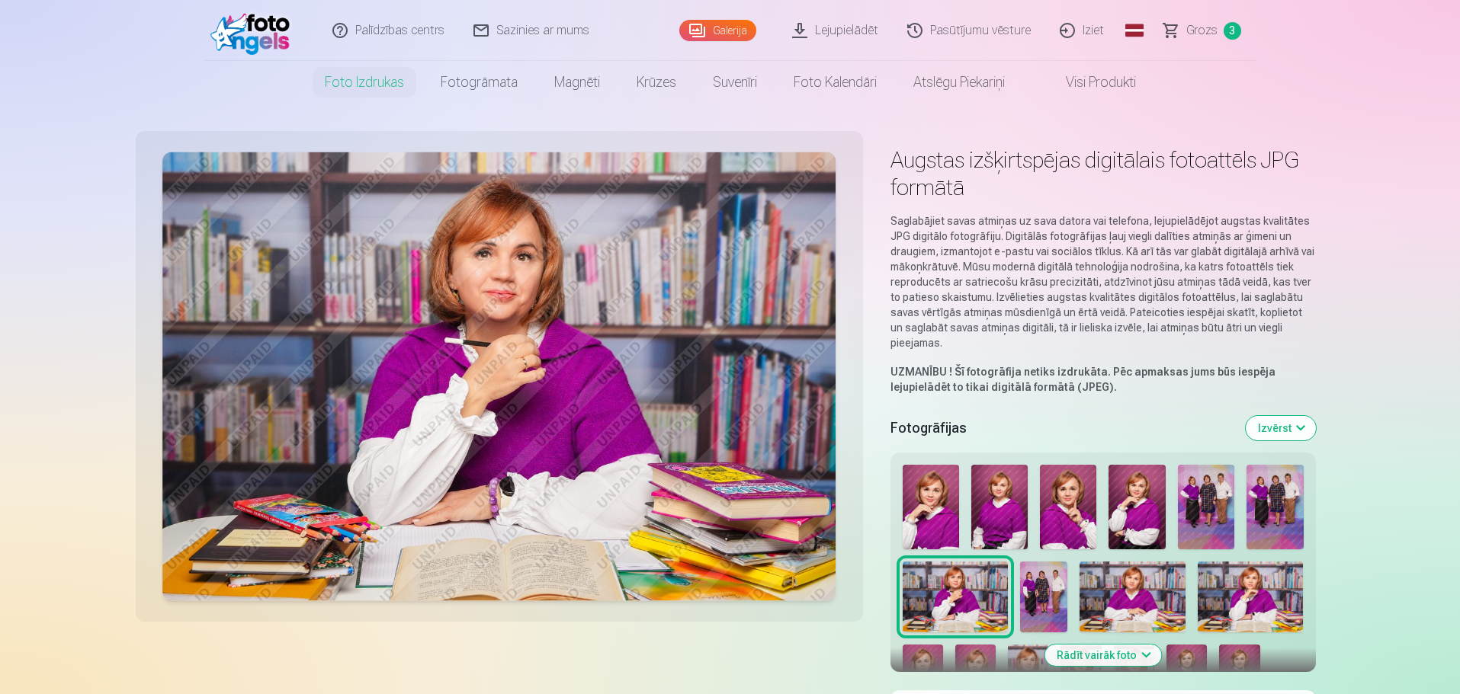
click at [711, 27] on link "Galerija" at bounding box center [717, 30] width 77 height 21
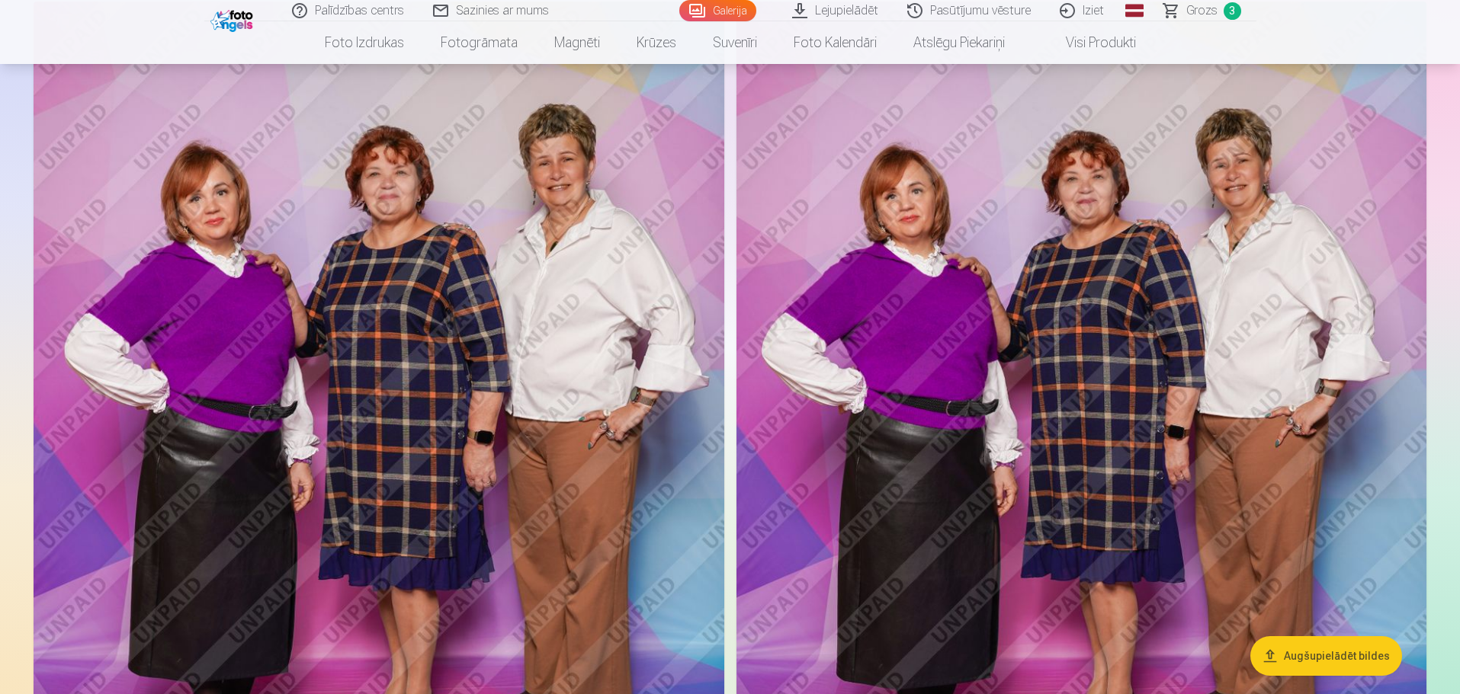
scroll to position [686, 0]
click at [1204, 8] on span "Grozs" at bounding box center [1201, 11] width 31 height 18
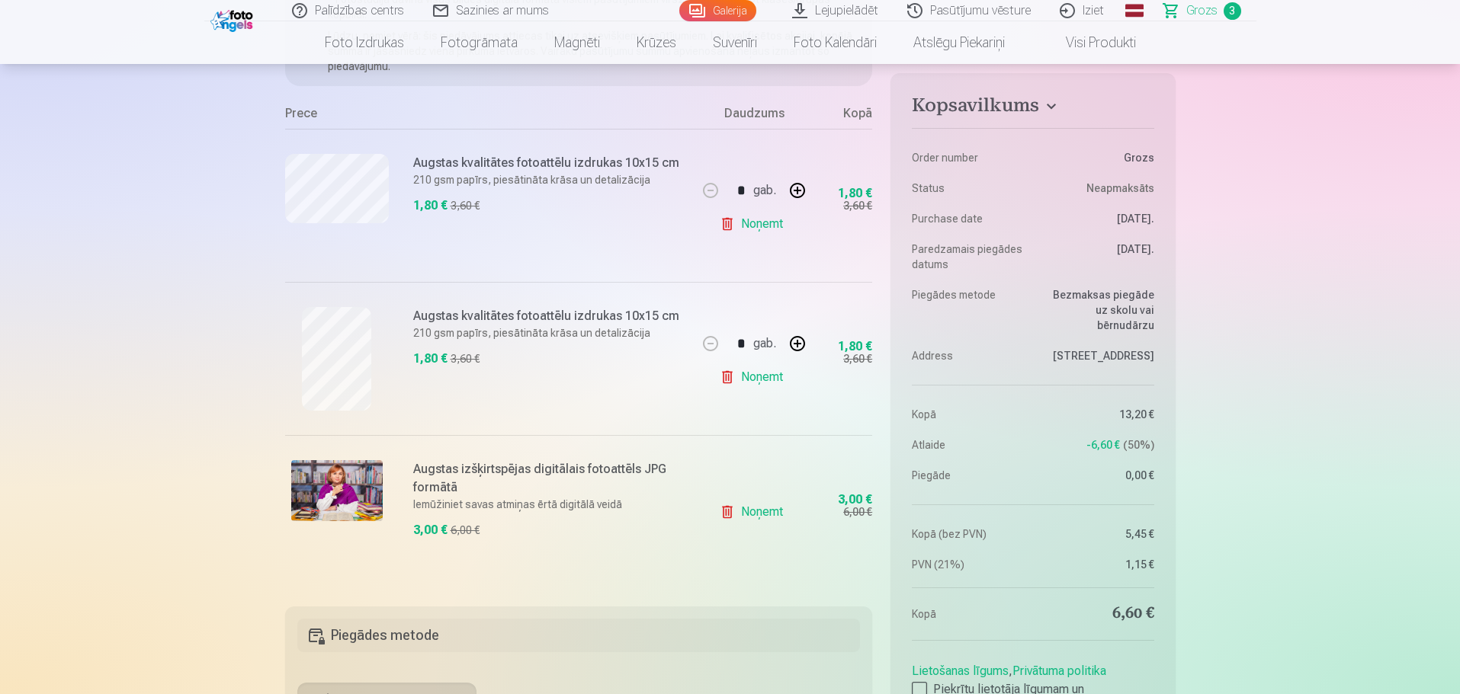
scroll to position [229, 0]
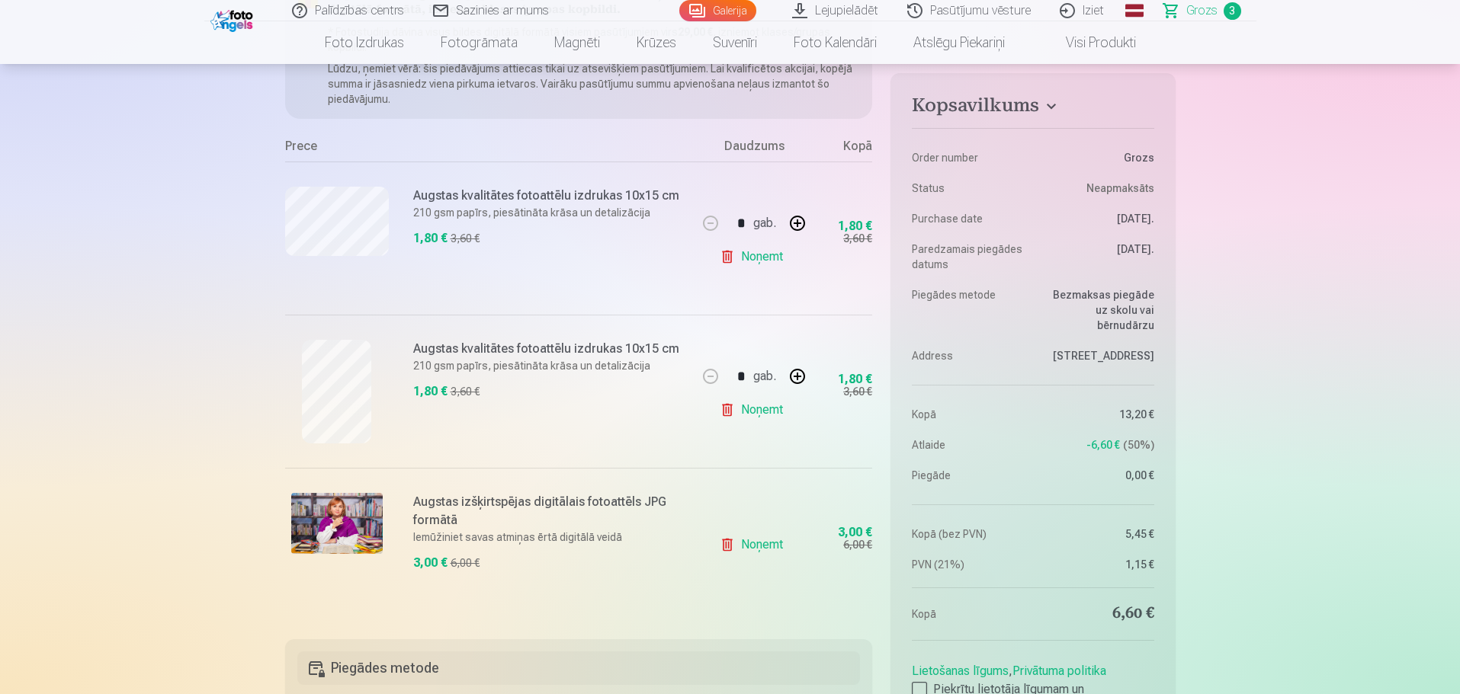
click at [729, 12] on link "Galerija" at bounding box center [717, 10] width 77 height 21
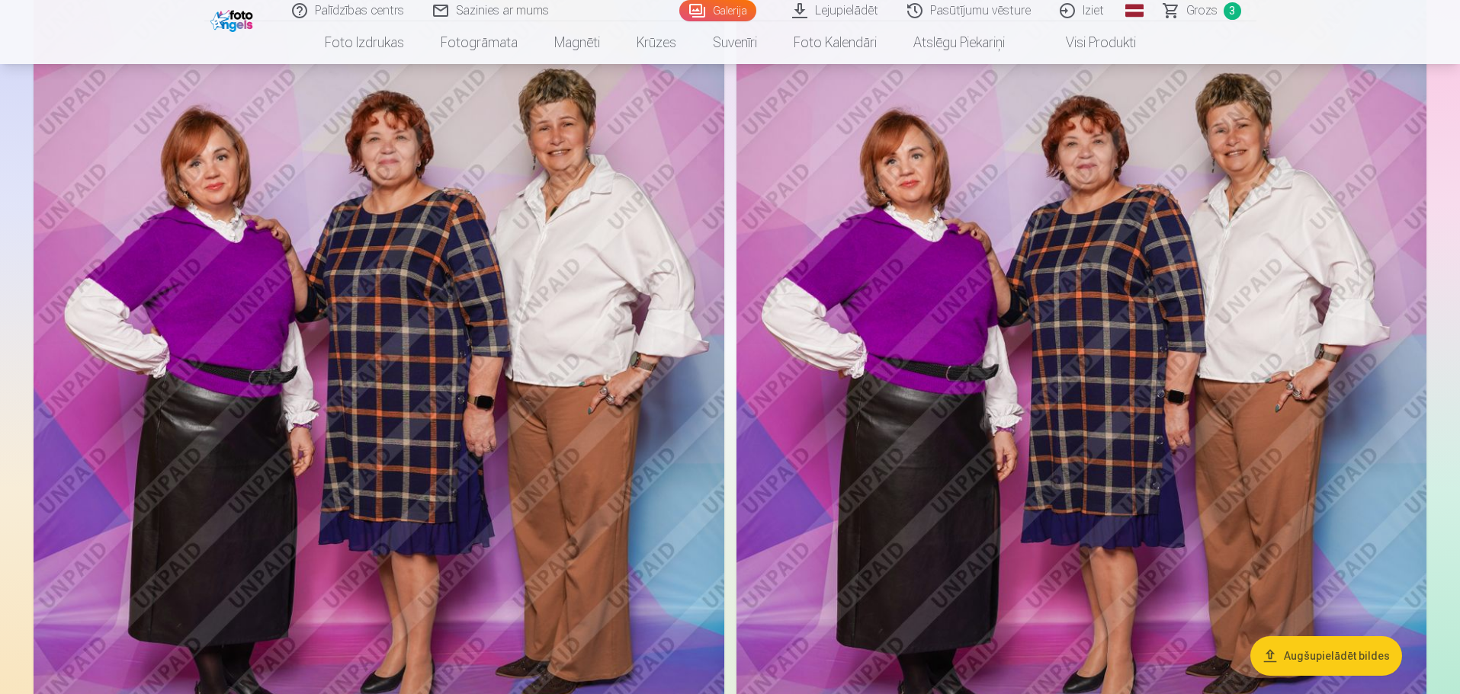
scroll to position [762, 0]
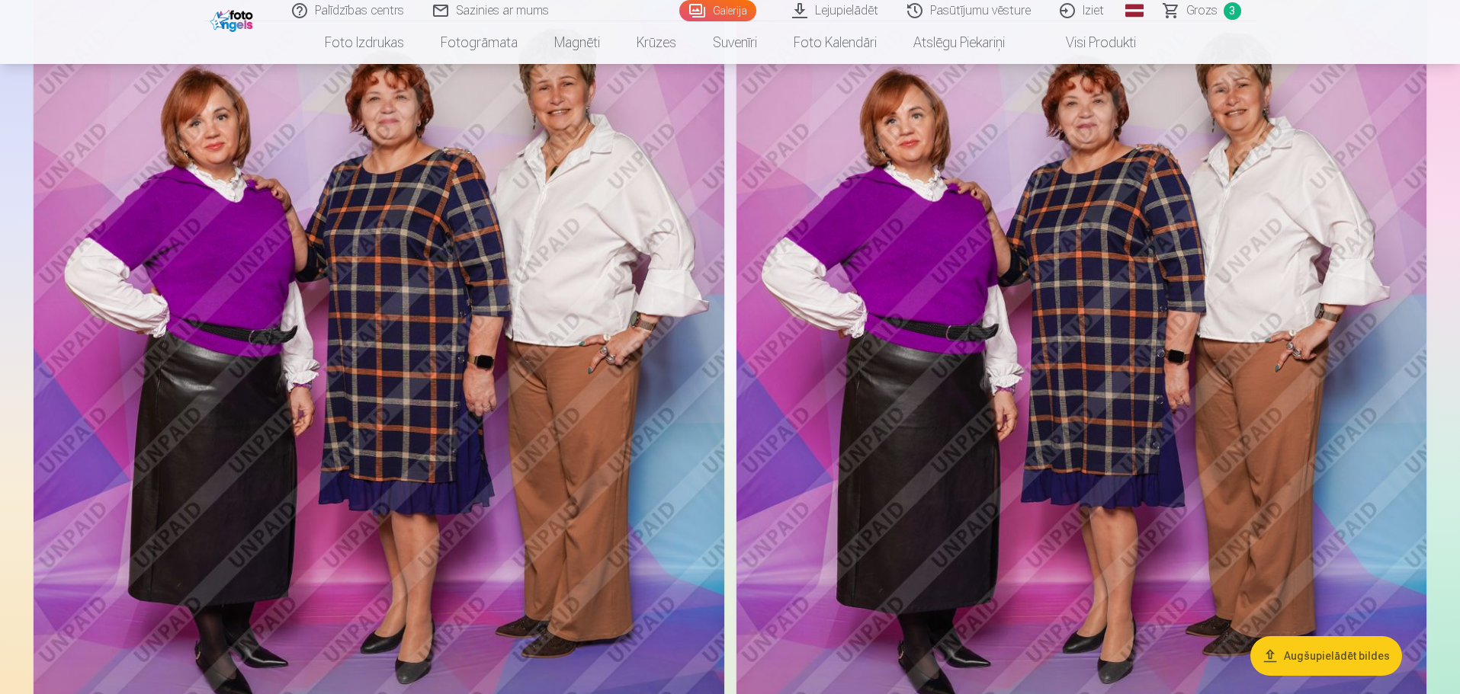
click at [1042, 447] on img at bounding box center [1081, 444] width 691 height 1036
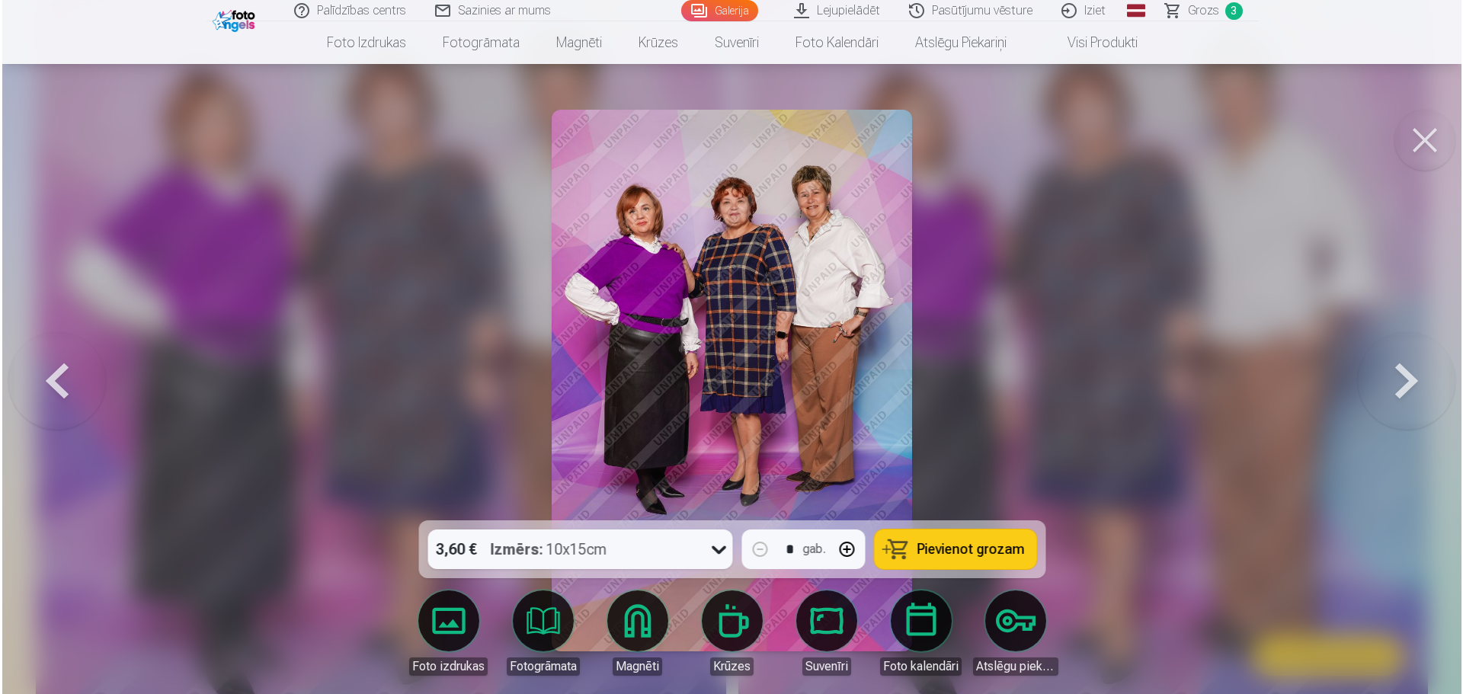
scroll to position [764, 0]
click at [571, 552] on div "Izmērs : 10x15cm" at bounding box center [548, 550] width 117 height 40
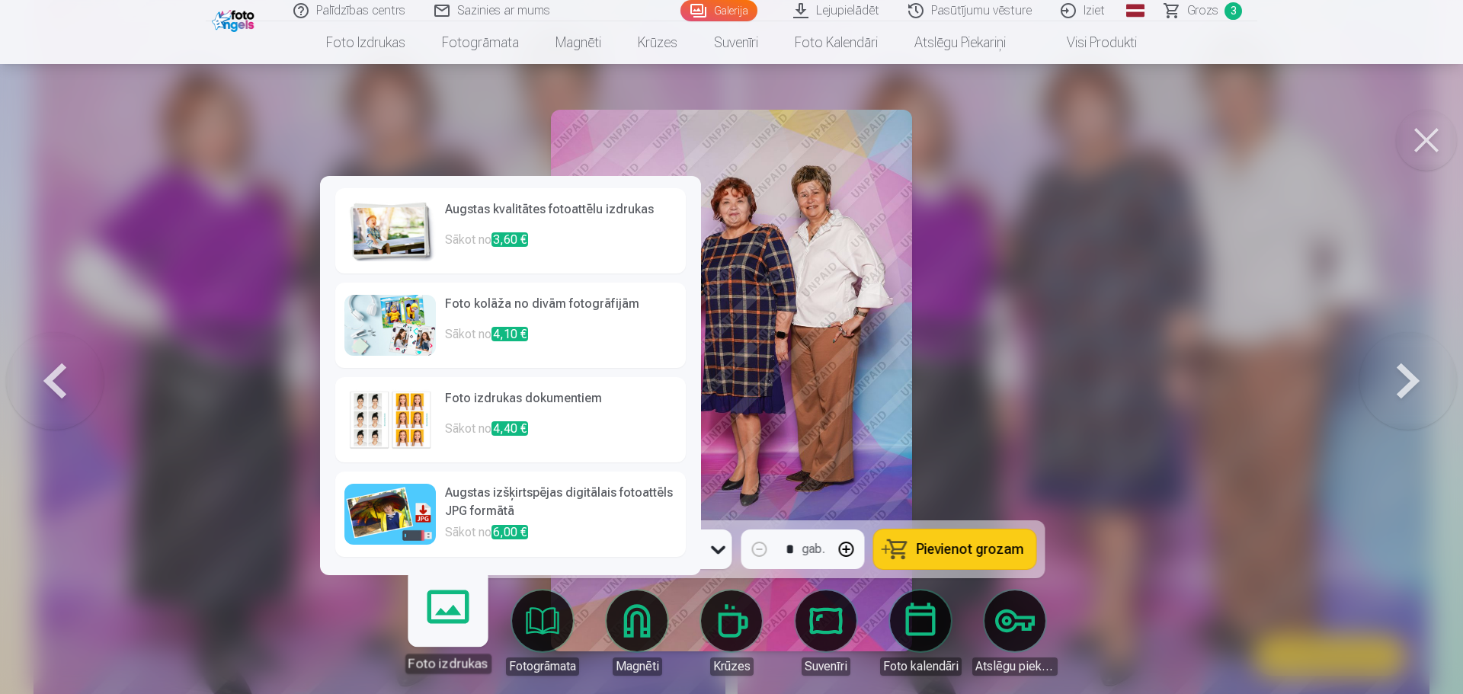
click at [452, 523] on link "Augstas izšķirtspējas digitālais fotoattēls JPG formātā Sākot no 6,00 €" at bounding box center [510, 514] width 351 height 85
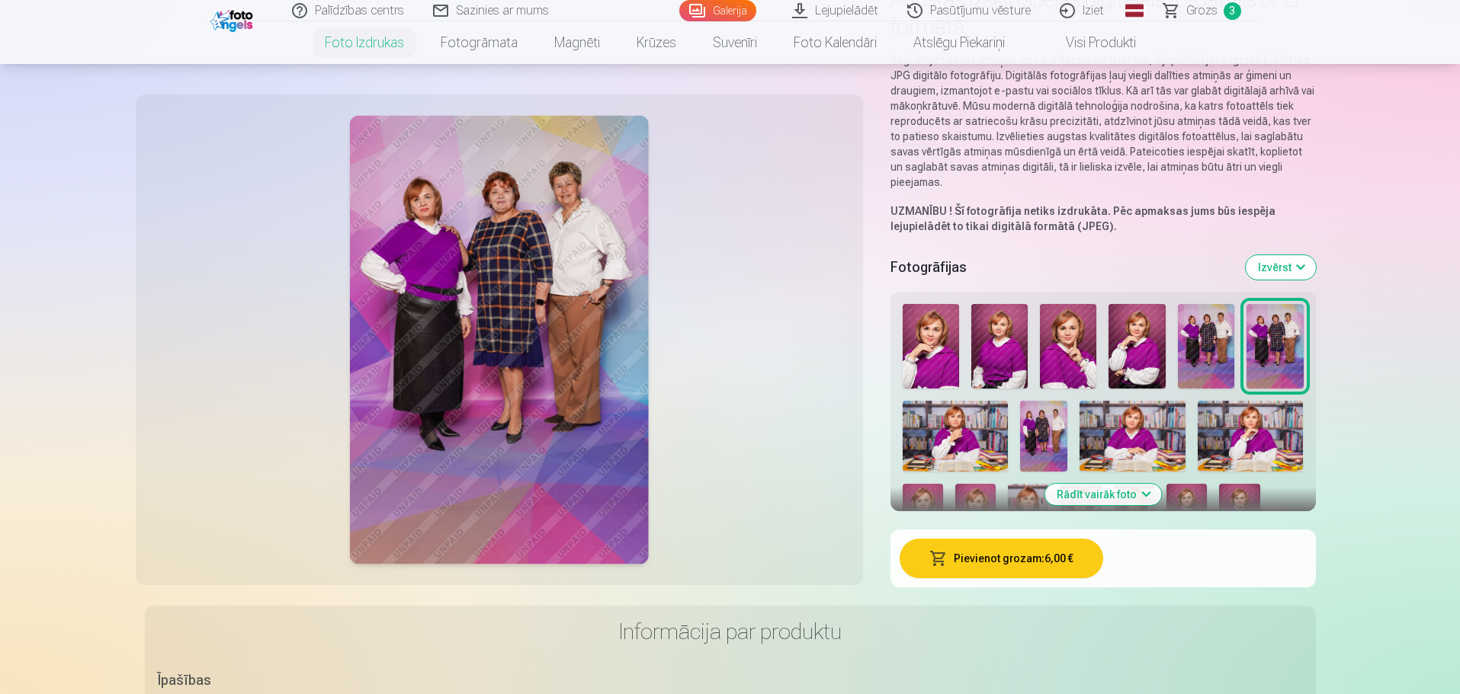
scroll to position [152, 0]
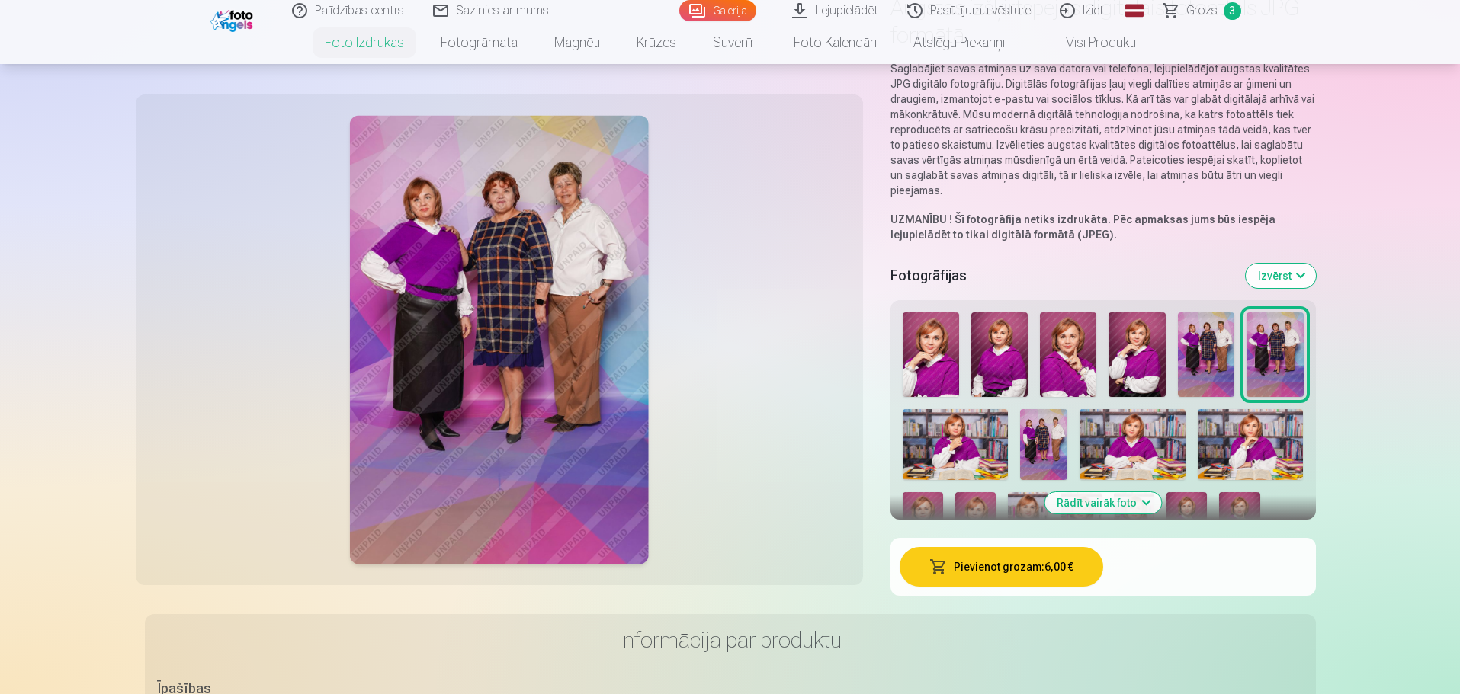
click at [971, 569] on button "Pievienot grozam : 6,00 €" at bounding box center [1001, 567] width 204 height 40
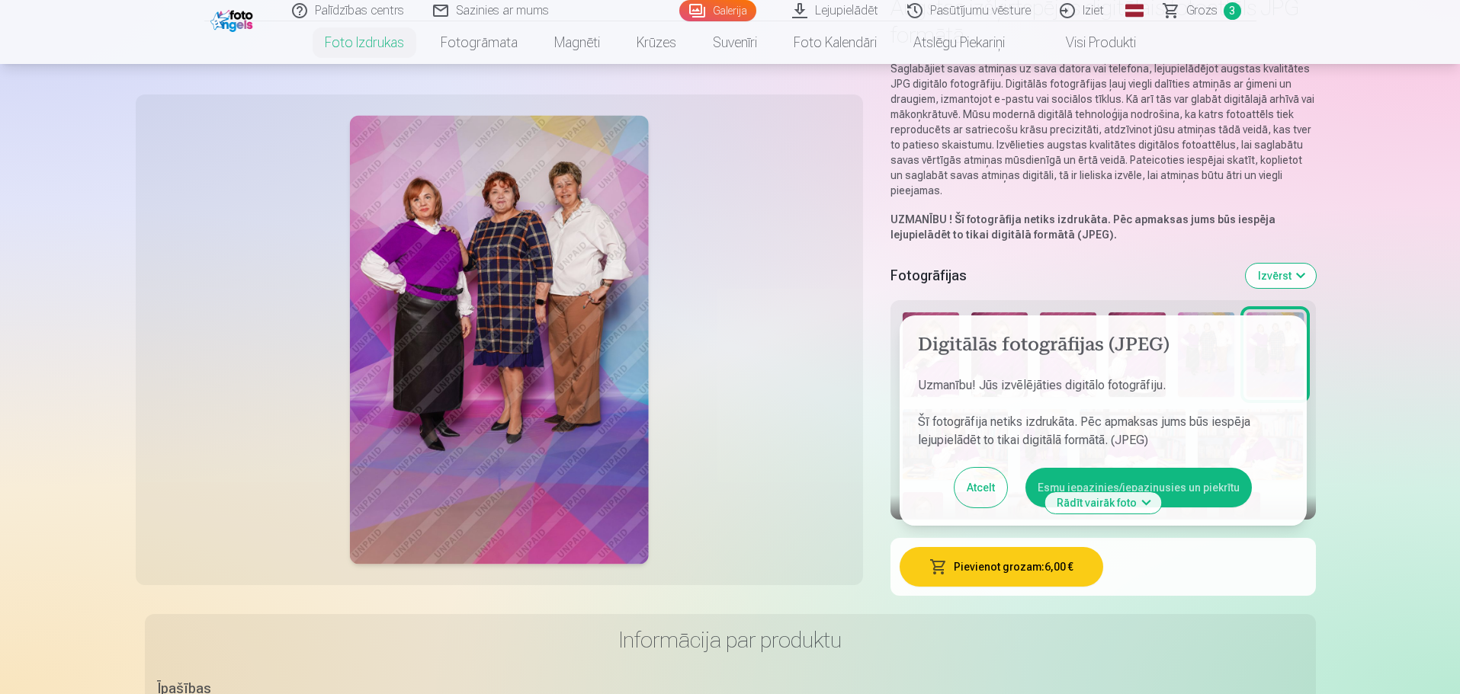
click at [1124, 479] on button "Esmu iepazinies/iepazinusies un piekrītu" at bounding box center [1138, 488] width 226 height 40
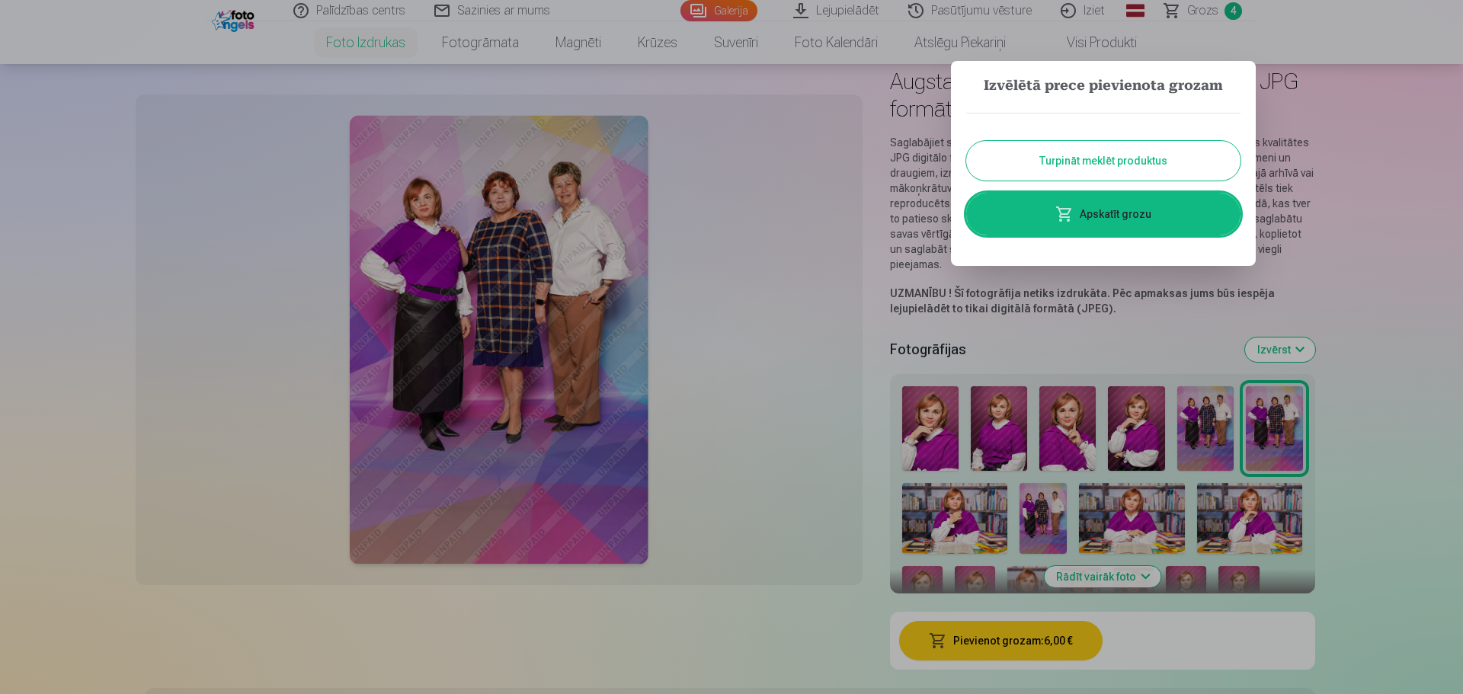
scroll to position [76, 0]
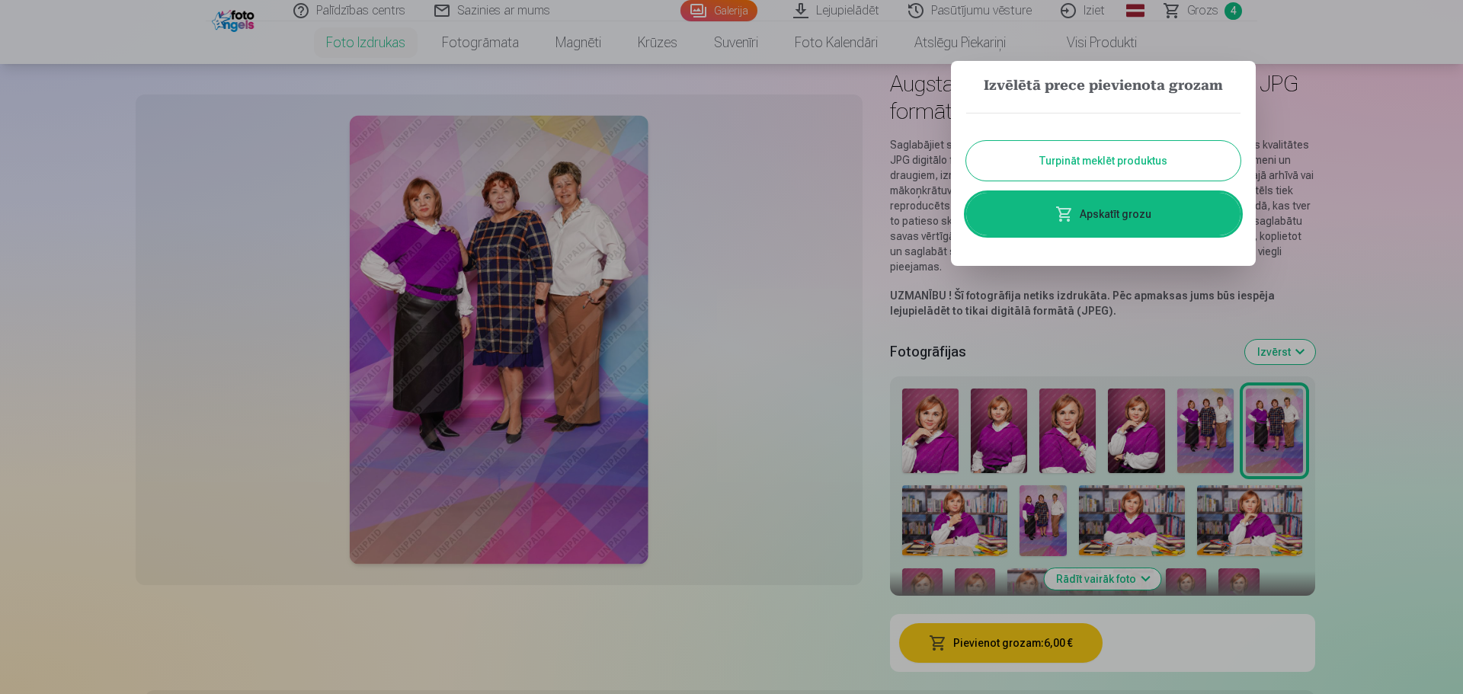
click at [1127, 215] on link "Apskatīt grozu" at bounding box center [1103, 214] width 274 height 43
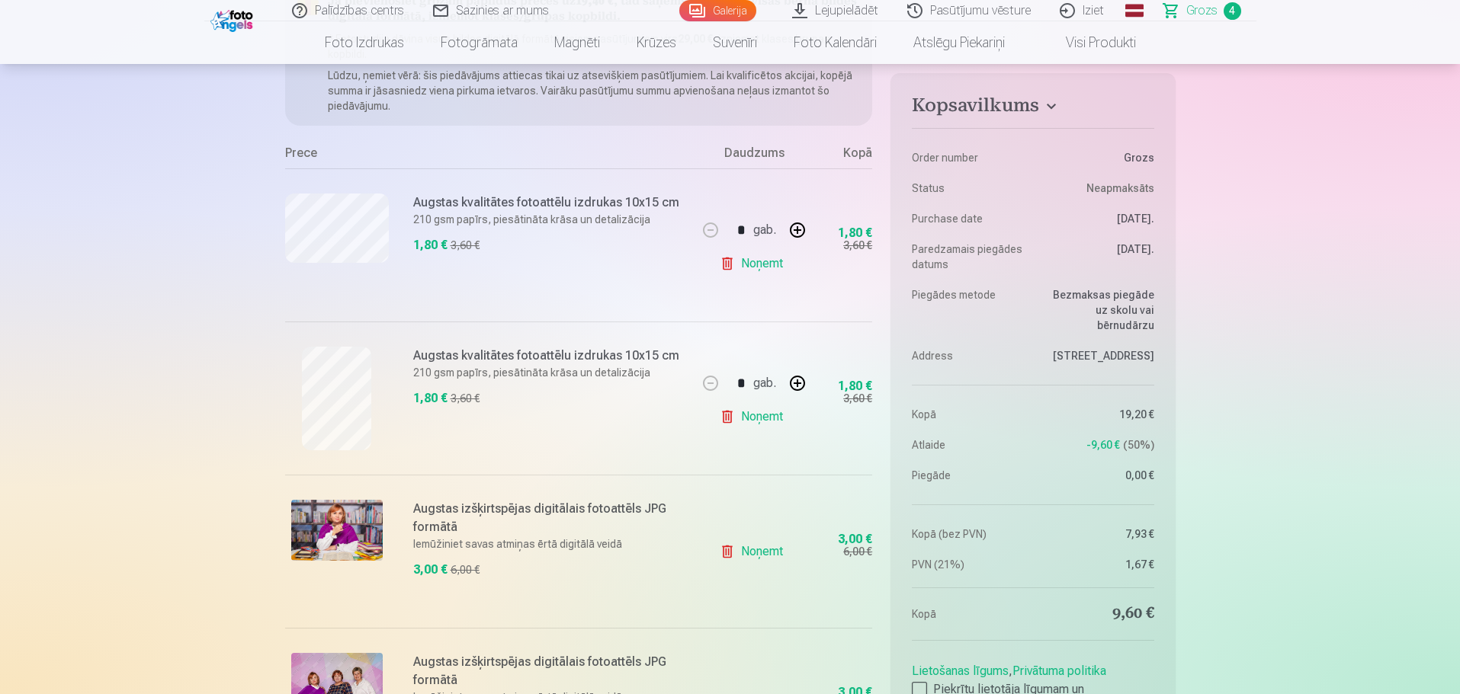
scroll to position [229, 0]
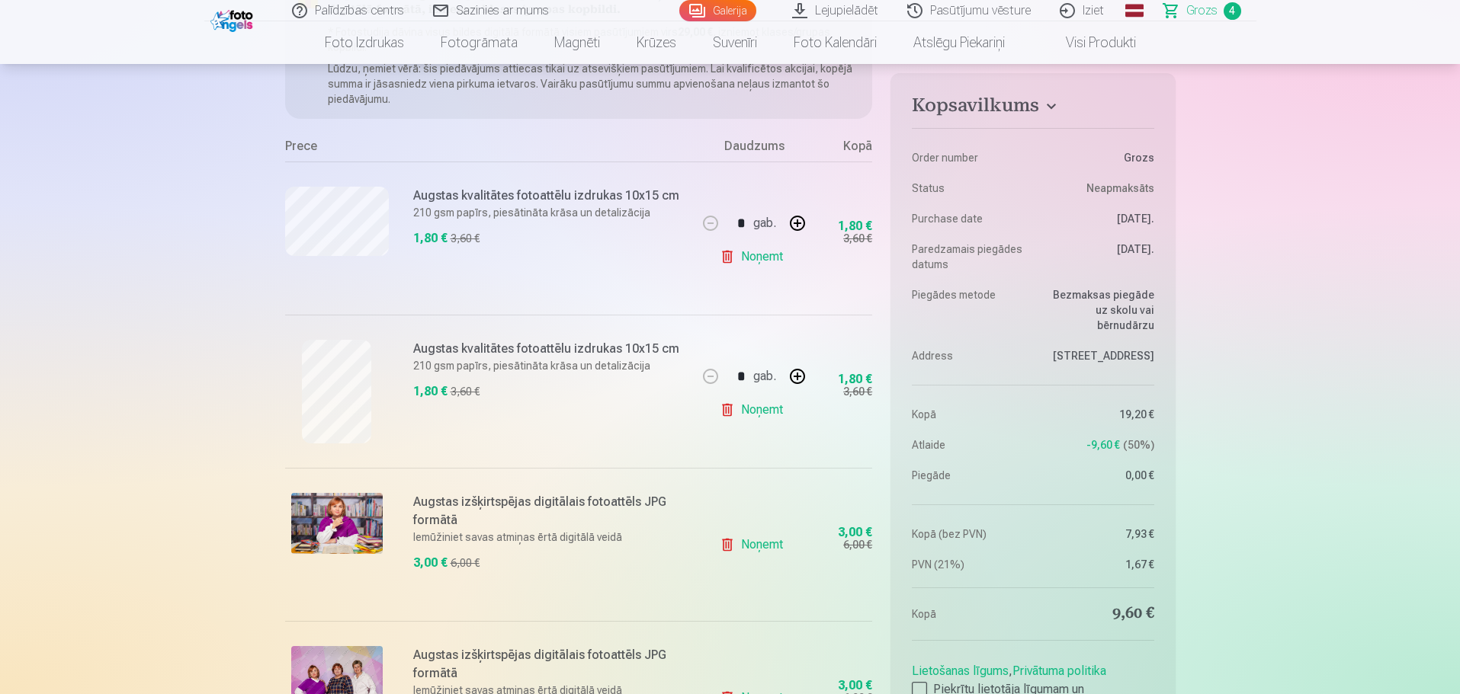
click at [760, 409] on link "Noņemt" at bounding box center [754, 410] width 69 height 30
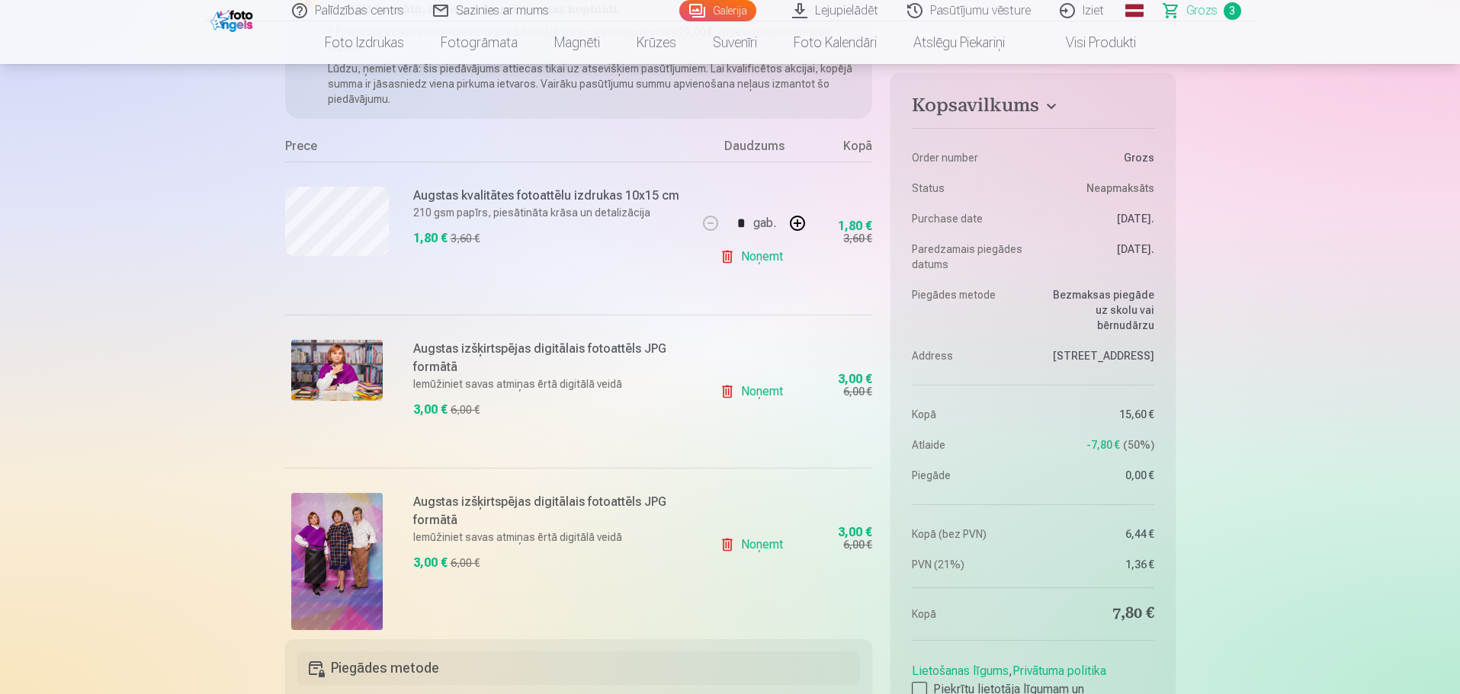
click at [774, 255] on link "Noņemt" at bounding box center [754, 257] width 69 height 30
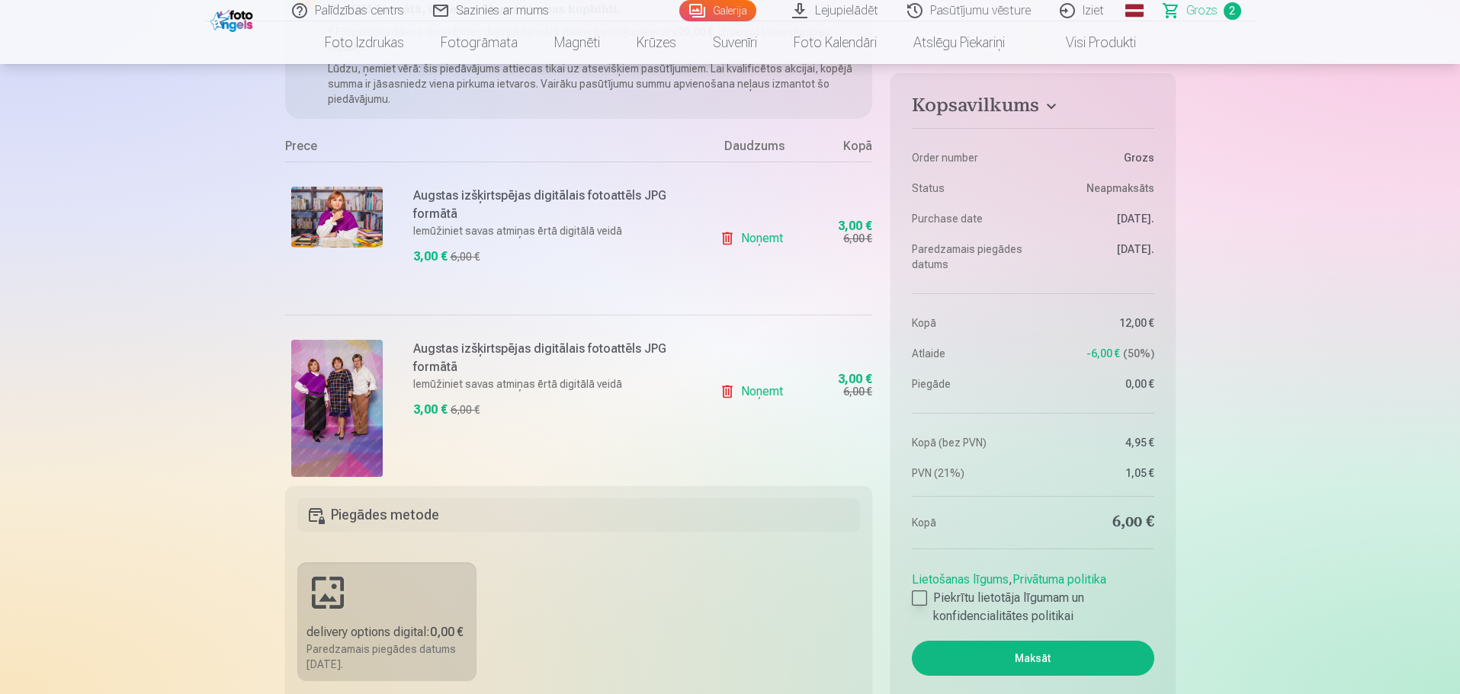
click at [917, 599] on div at bounding box center [919, 598] width 15 height 15
click at [1024, 658] on button "Maksāt" at bounding box center [1033, 658] width 242 height 35
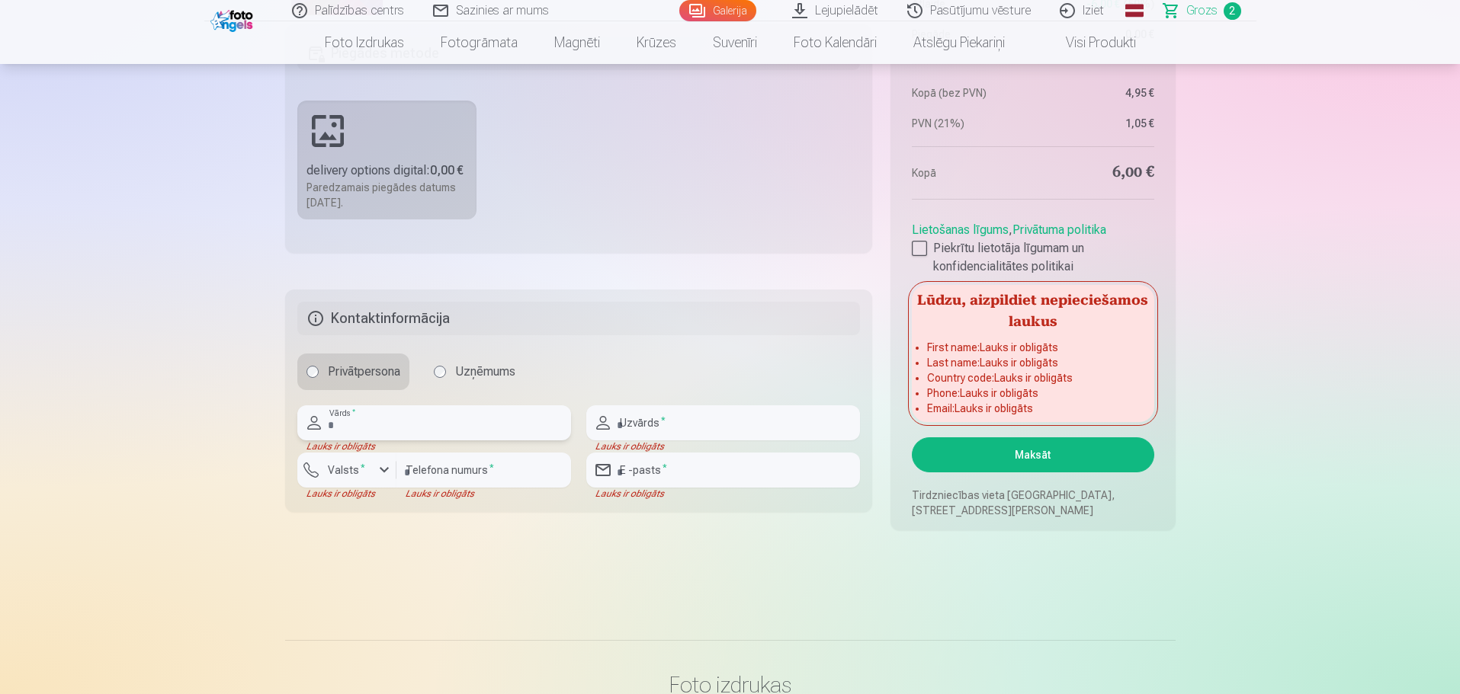
scroll to position [538, 0]
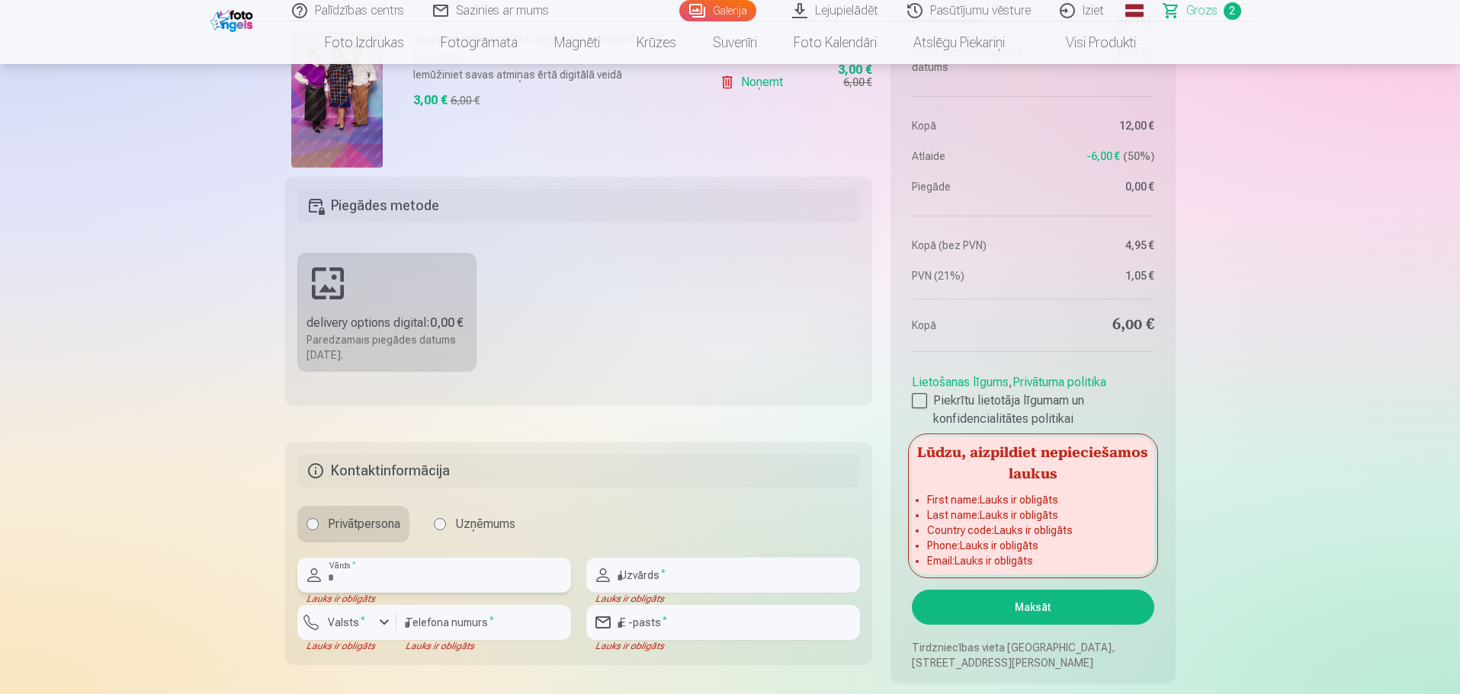
click at [464, 576] on input "text" at bounding box center [434, 575] width 274 height 35
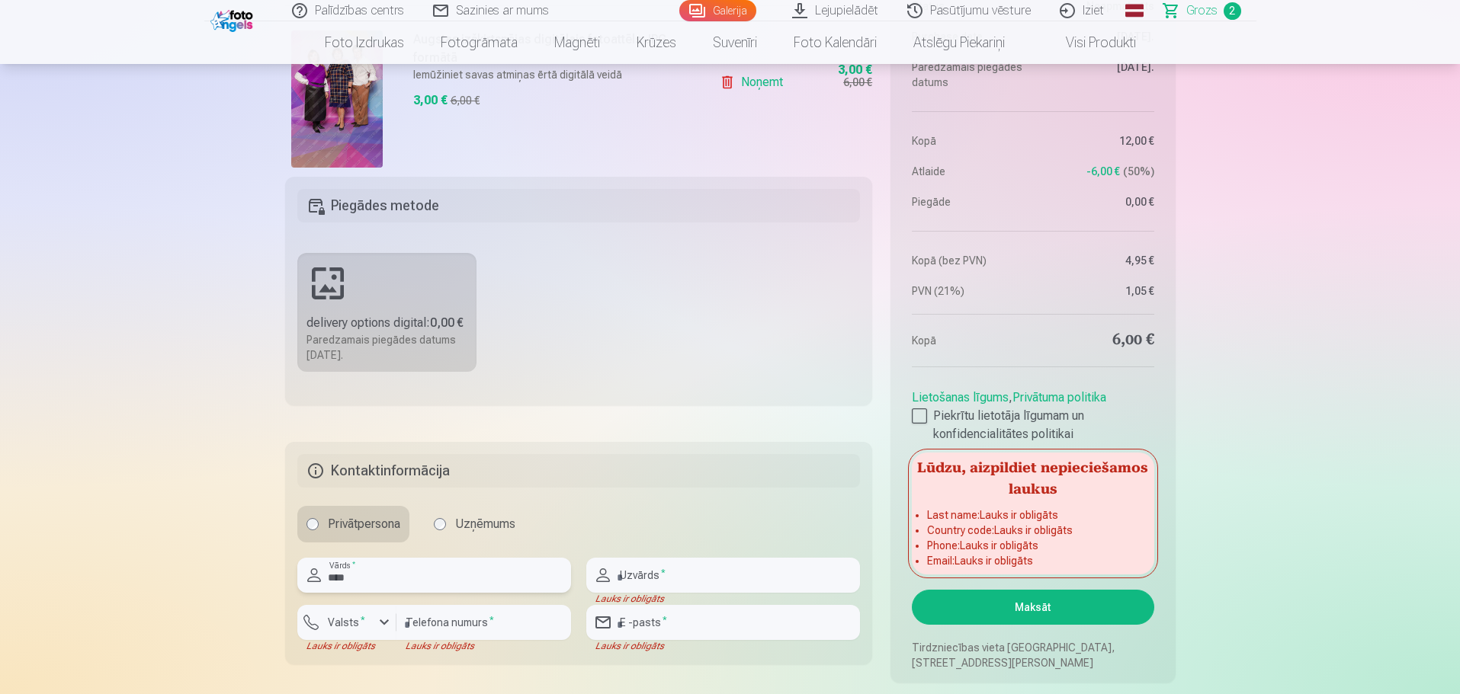
type input "****"
click at [636, 571] on input "text" at bounding box center [723, 575] width 274 height 35
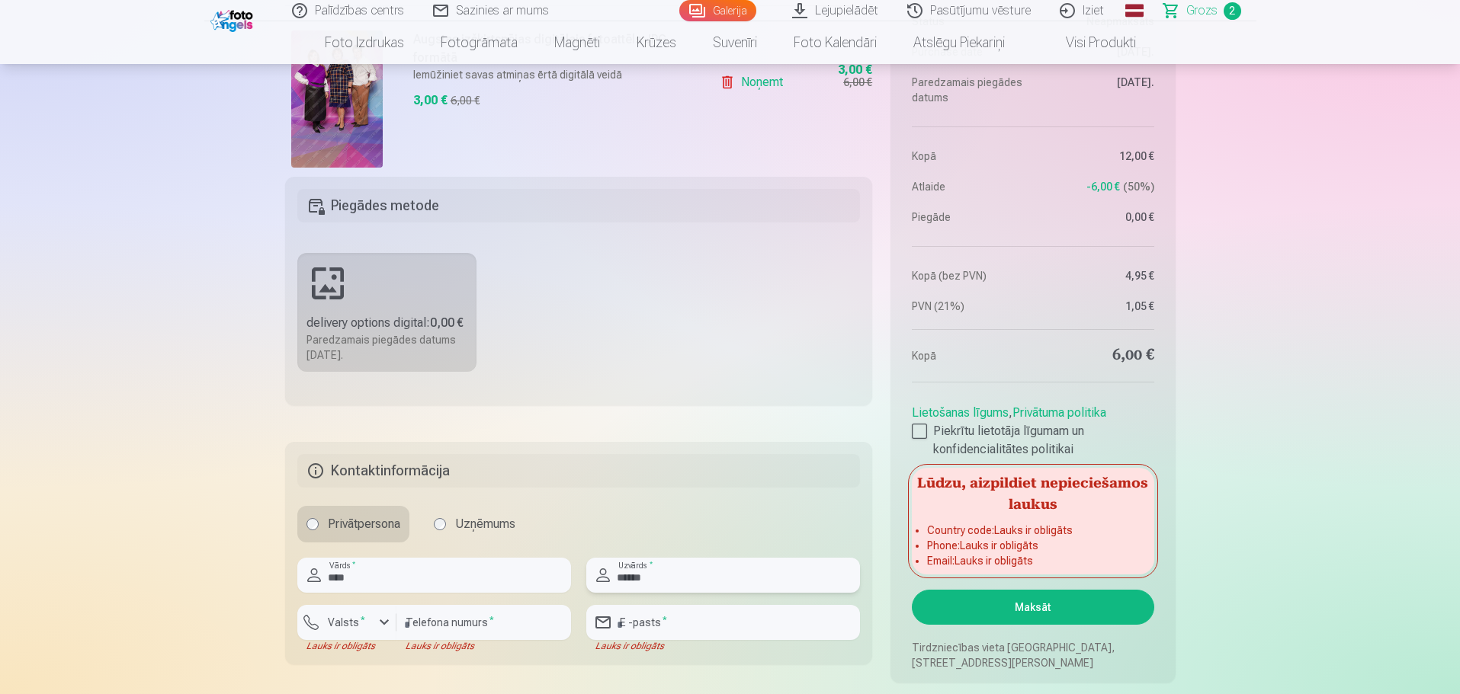
type input "******"
click at [362, 630] on label "Valsts *" at bounding box center [347, 622] width 50 height 15
click at [369, 652] on div "+371" at bounding box center [355, 658] width 30 height 18
click at [429, 623] on input "number" at bounding box center [483, 622] width 175 height 35
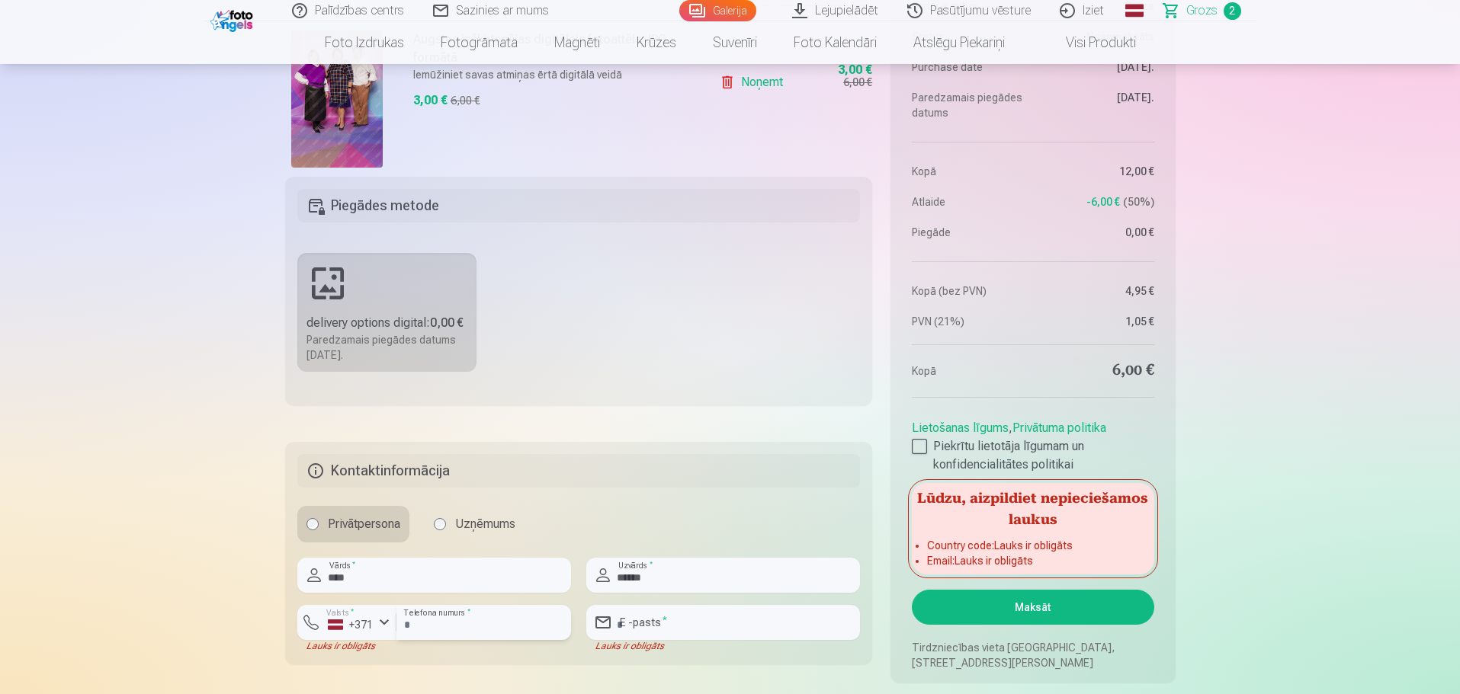
type input "********"
click at [637, 634] on input "email" at bounding box center [723, 622] width 274 height 35
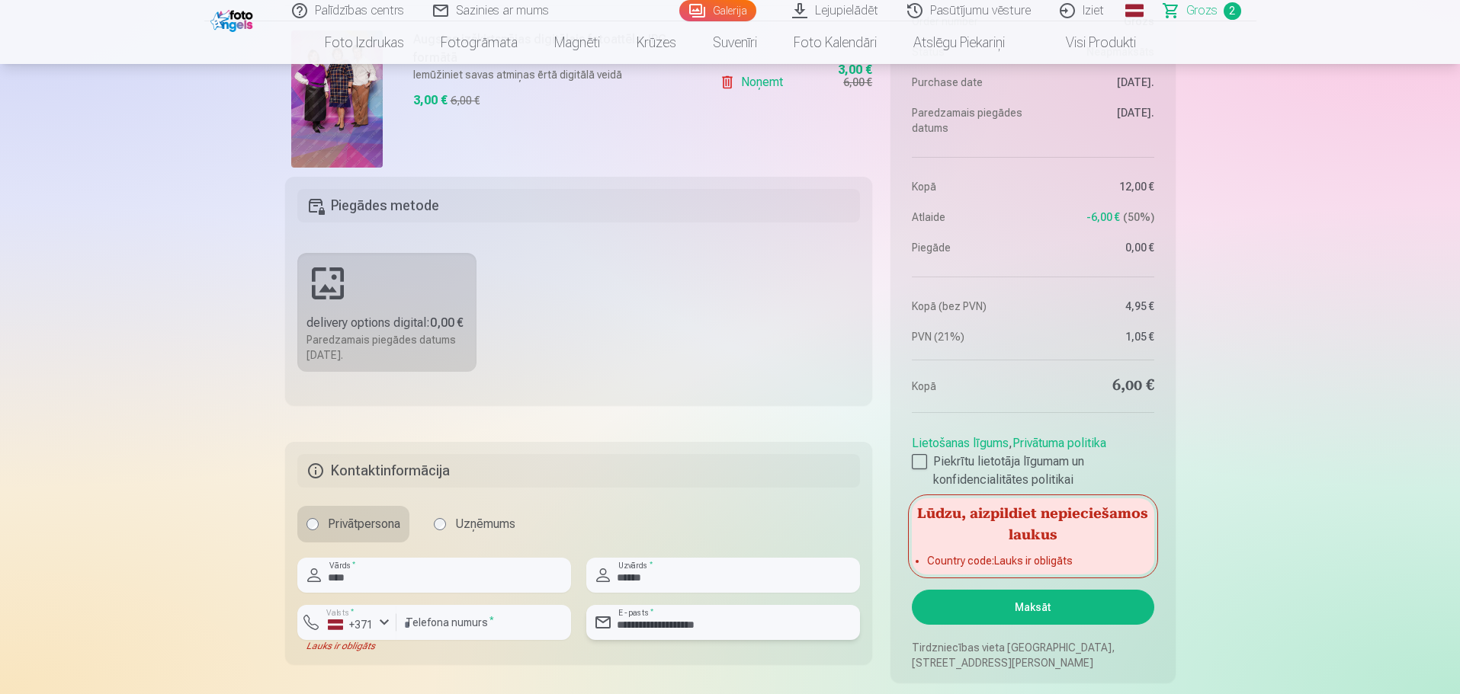
type input "**********"
click at [448, 655] on fieldset "**********" at bounding box center [579, 553] width 588 height 223
click at [380, 628] on div "button" at bounding box center [384, 623] width 18 height 18
click at [380, 651] on li "+371 Latvija" at bounding box center [376, 658] width 135 height 30
drag, startPoint x: 437, startPoint y: 627, endPoint x: 448, endPoint y: 624, distance: 11.7
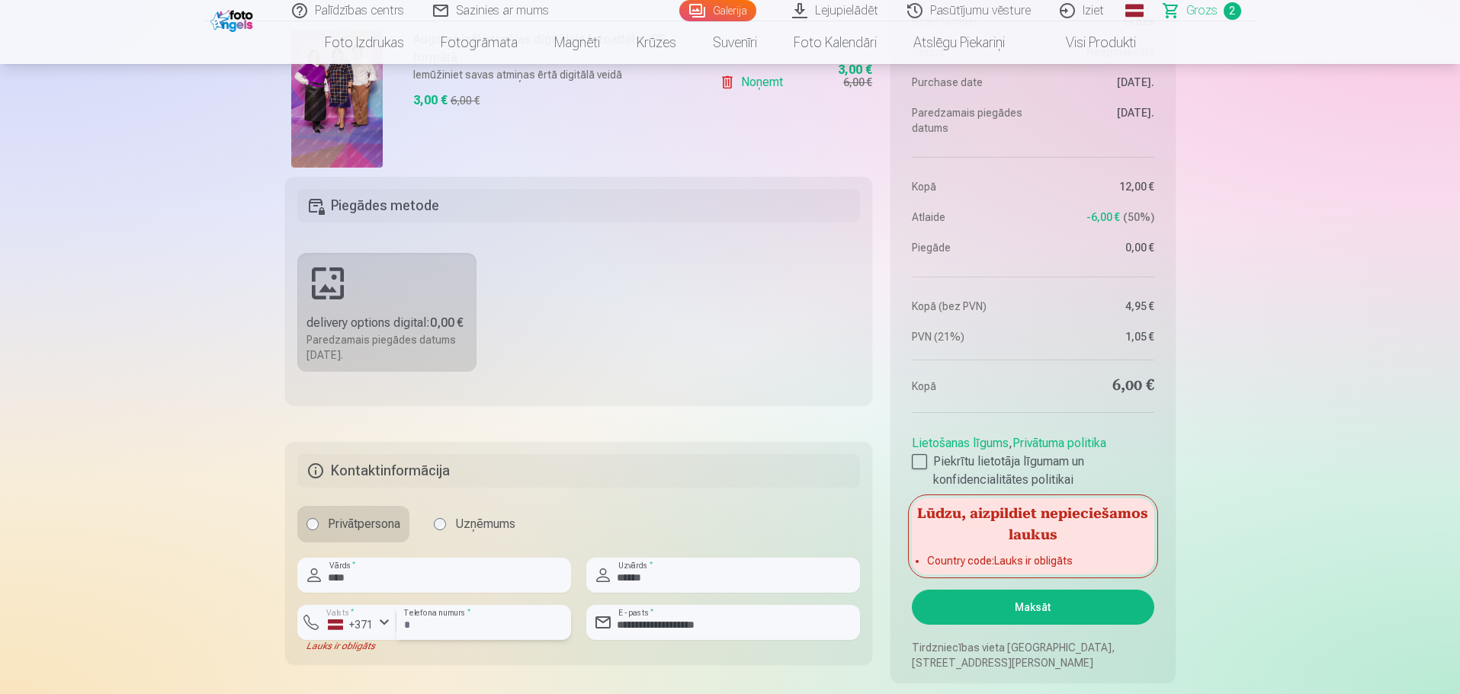
click at [437, 627] on input "********" at bounding box center [483, 622] width 175 height 35
click at [626, 512] on div "Privātpersona Uzņēmums" at bounding box center [578, 524] width 563 height 37
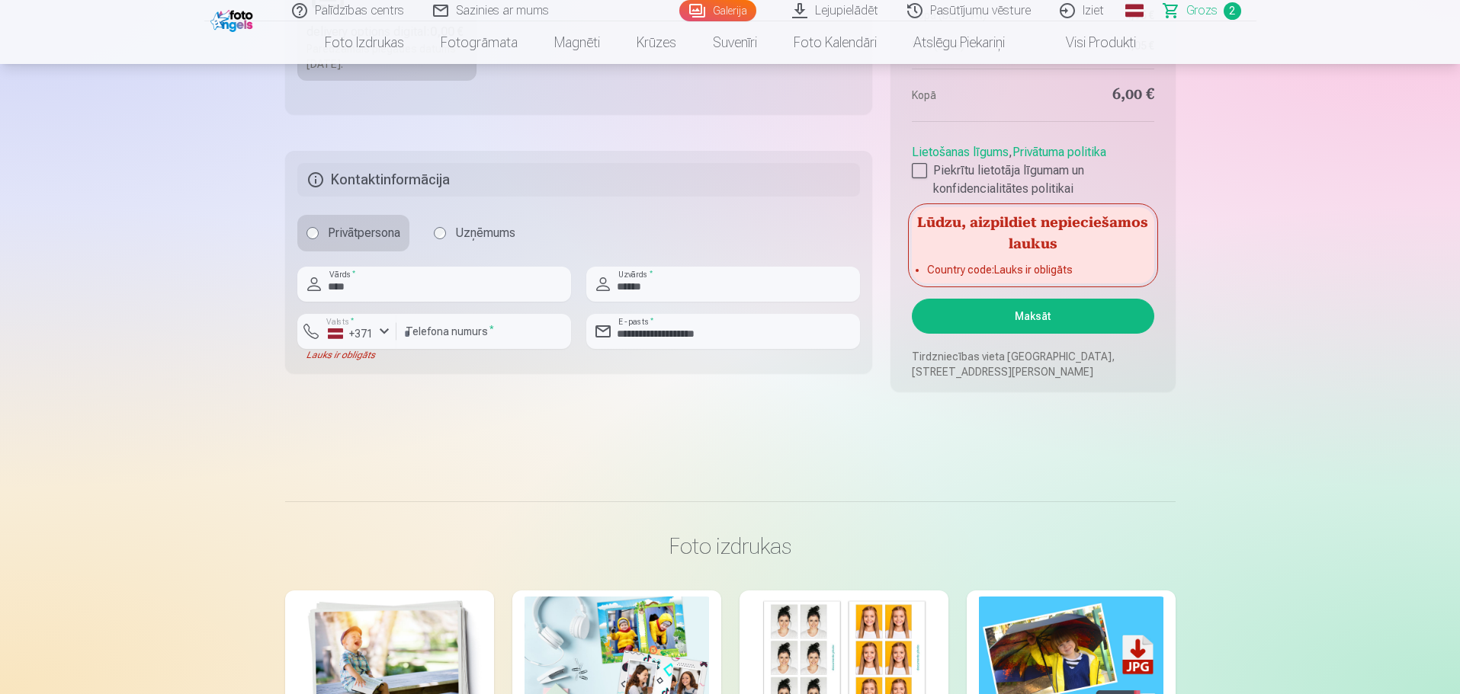
scroll to position [843, 0]
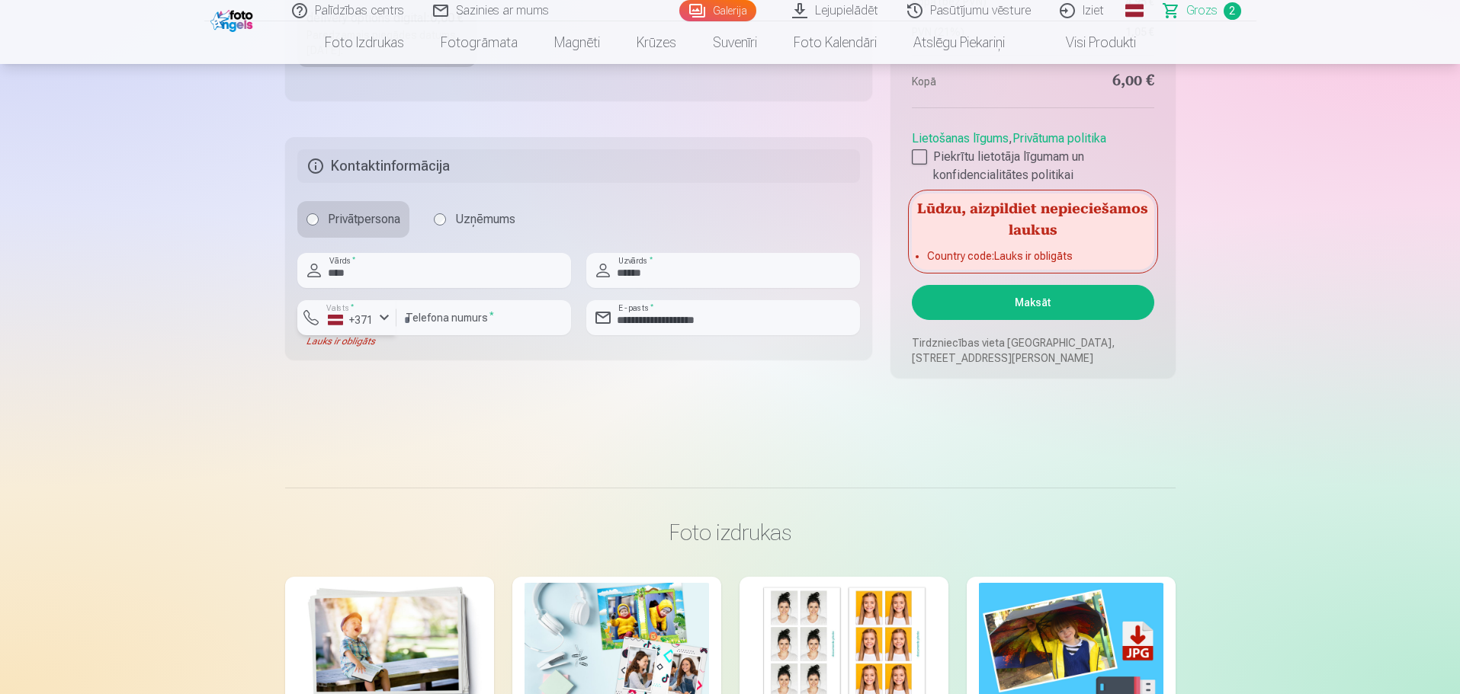
click at [385, 317] on div "button" at bounding box center [384, 318] width 18 height 18
click at [399, 387] on li "+370 Lietuva" at bounding box center [376, 384] width 135 height 30
click at [380, 322] on div "button" at bounding box center [384, 318] width 18 height 18
click at [380, 354] on li "+371 Latvija" at bounding box center [378, 353] width 139 height 30
click at [462, 325] on input "********" at bounding box center [483, 317] width 175 height 35
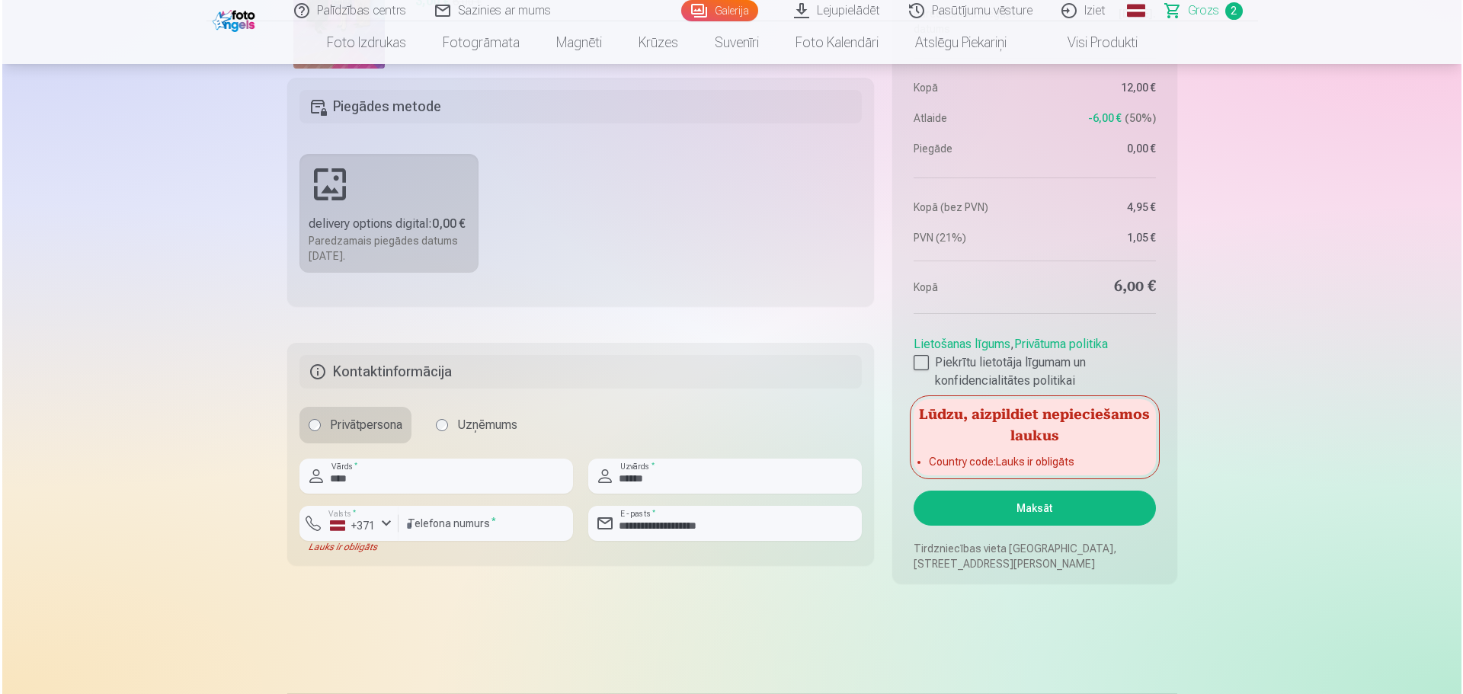
scroll to position [686, 0]
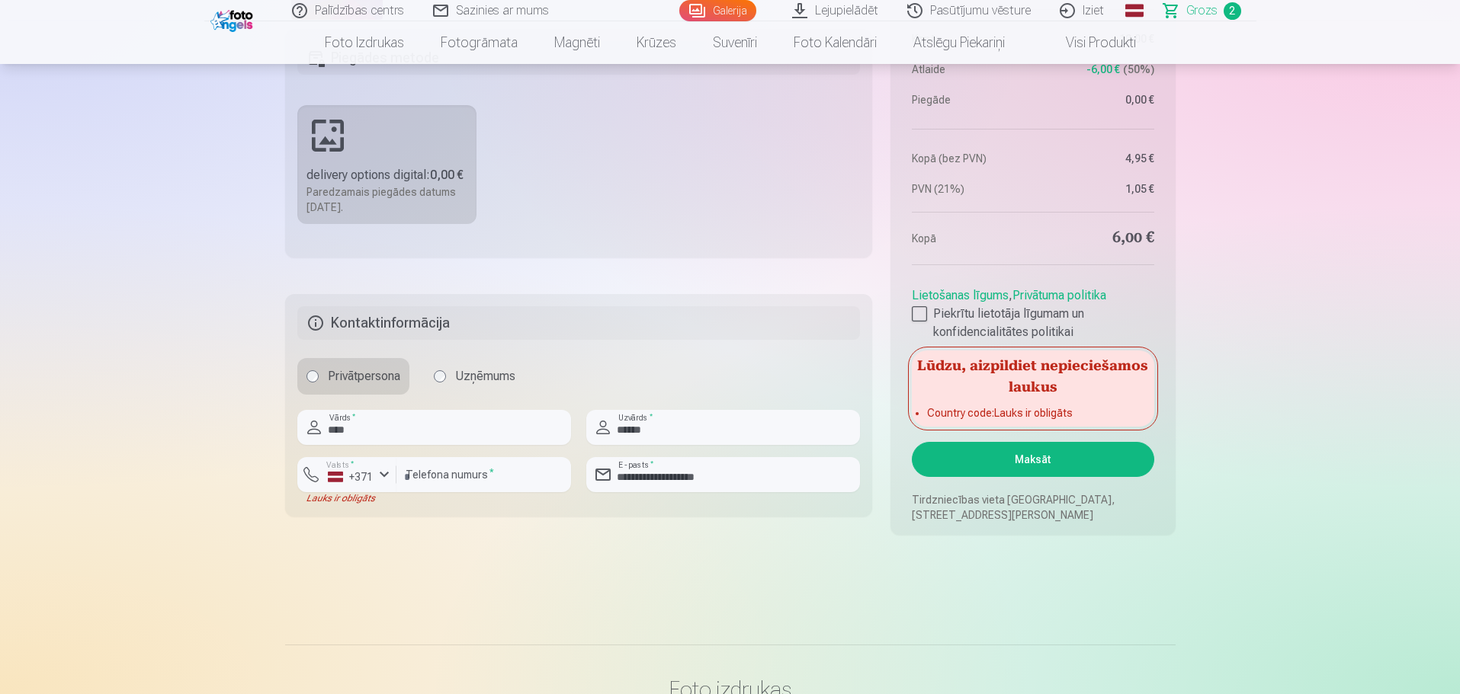
click at [1056, 468] on button "Maksāt" at bounding box center [1033, 459] width 242 height 35
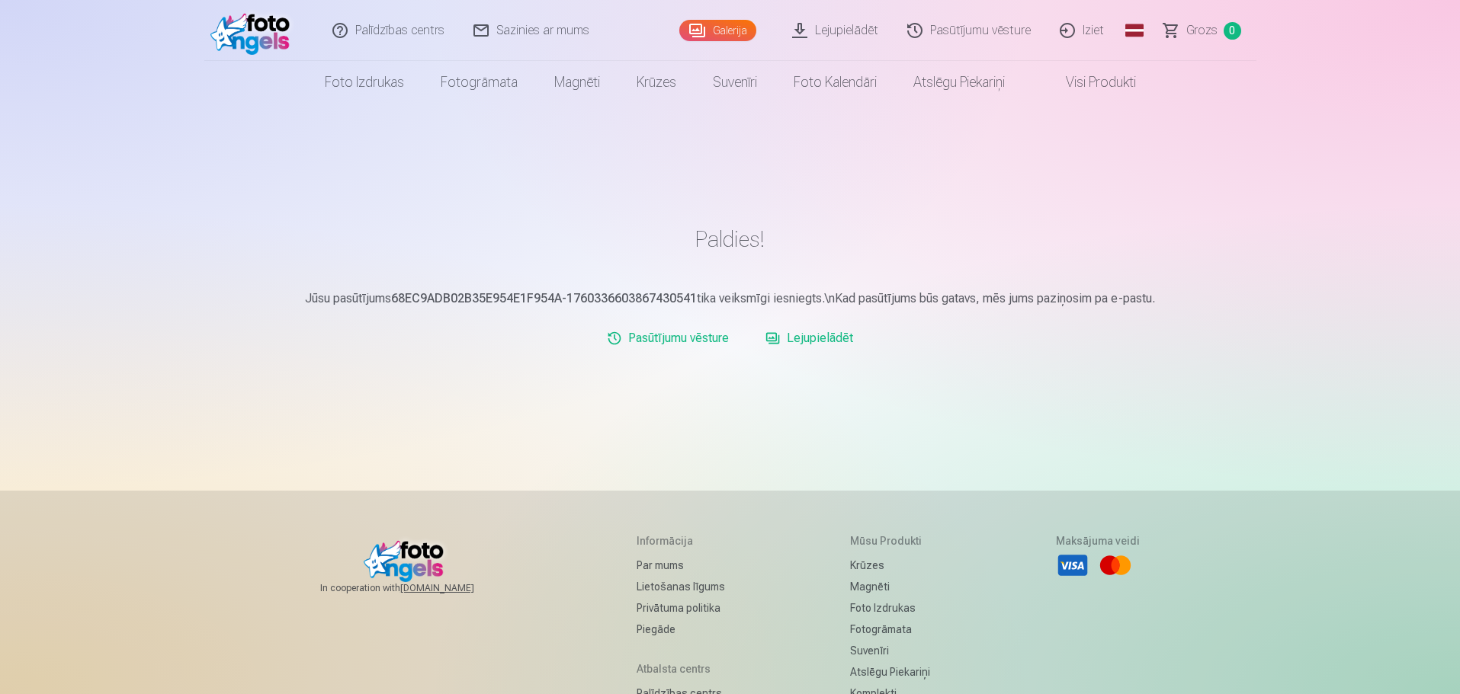
click at [830, 24] on link "Lejupielādēt" at bounding box center [835, 30] width 115 height 61
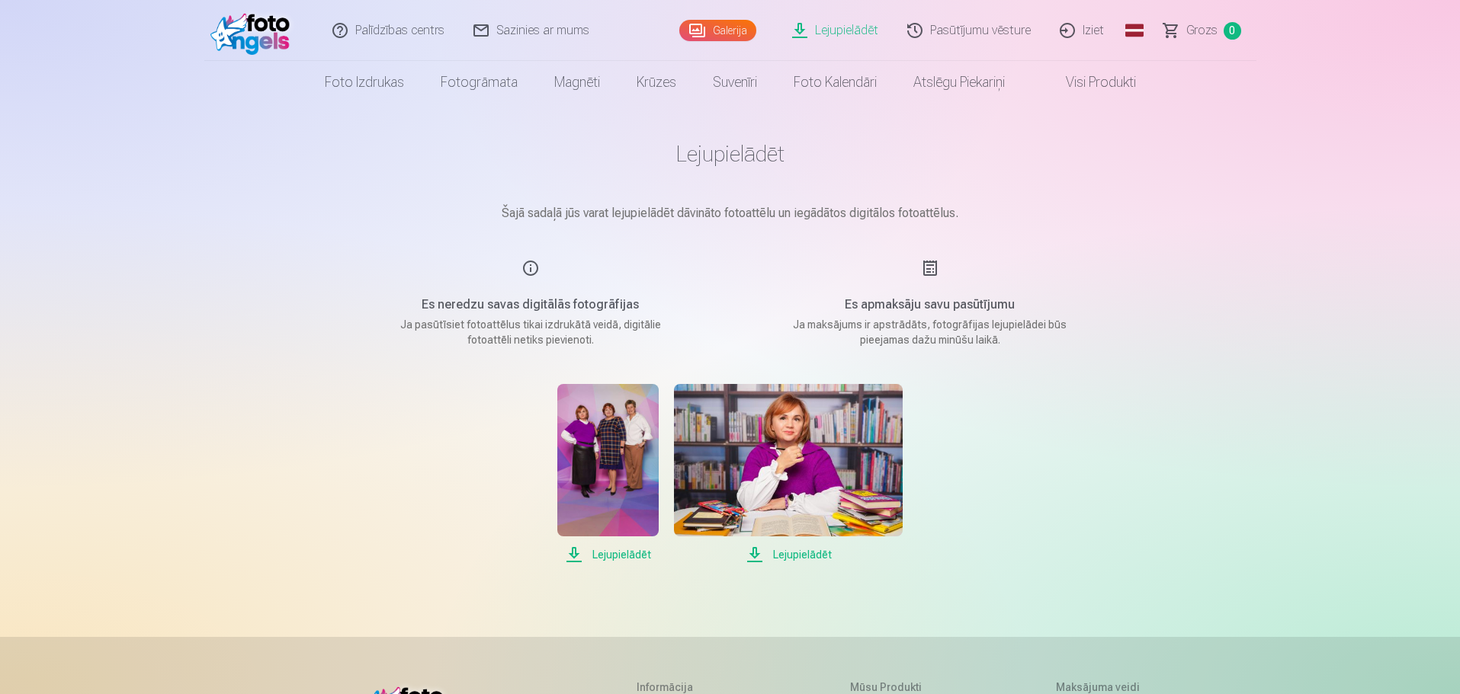
click at [812, 554] on span "Lejupielādēt" at bounding box center [788, 555] width 229 height 18
click at [623, 554] on span "Lejupielādēt" at bounding box center [607, 555] width 101 height 18
click at [624, 555] on span "Lejupielādēt" at bounding box center [607, 555] width 101 height 18
click at [1239, 155] on div "Palīdzības centrs Sazinies ar mums Galerija Lejupielādēt Pasūtījumu vēsture Izi…" at bounding box center [730, 528] width 1460 height 1056
